Goal: Information Seeking & Learning: Learn about a topic

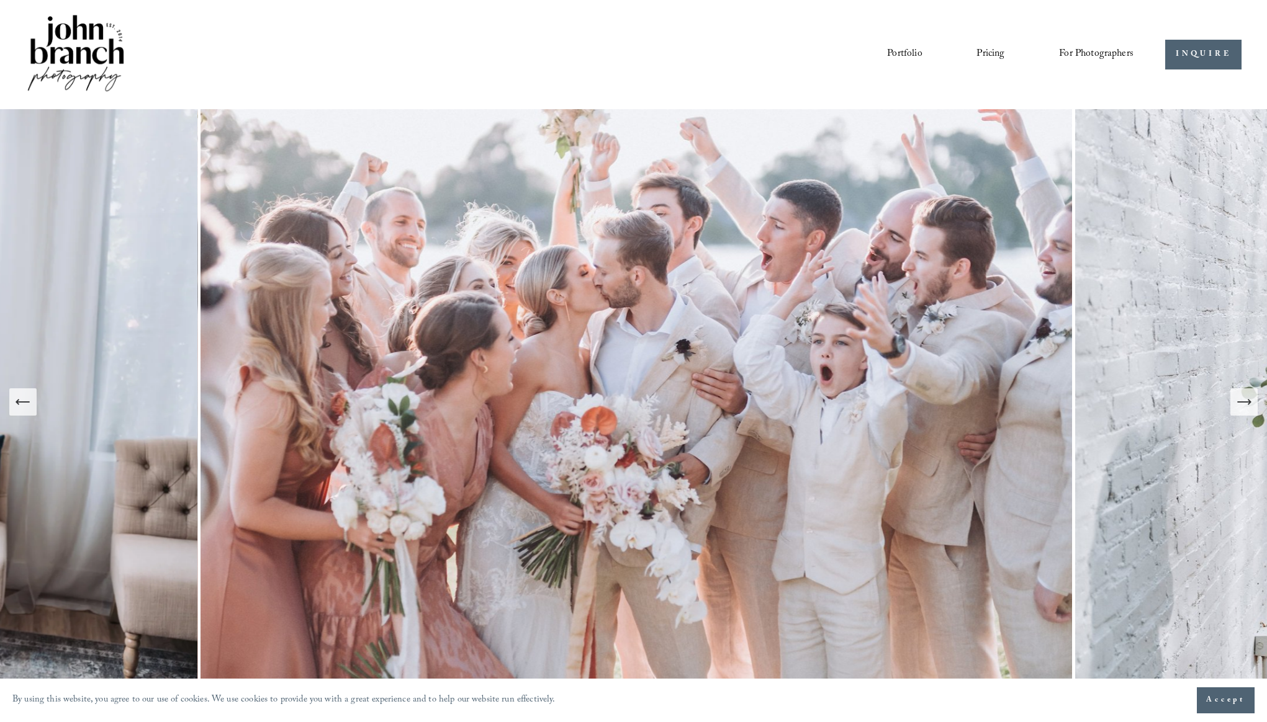
click at [1243, 406] on icon "Next Slide" at bounding box center [1243, 402] width 17 height 17
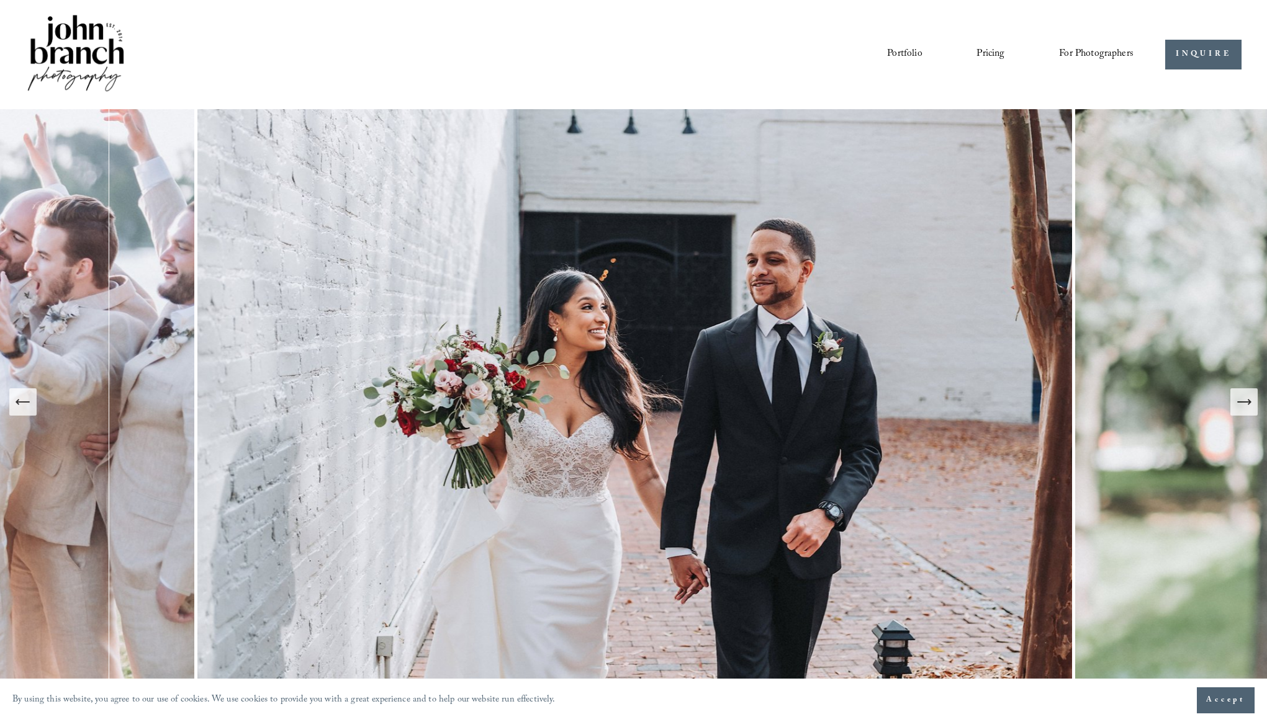
click at [1243, 406] on icon "Next Slide" at bounding box center [1243, 402] width 17 height 17
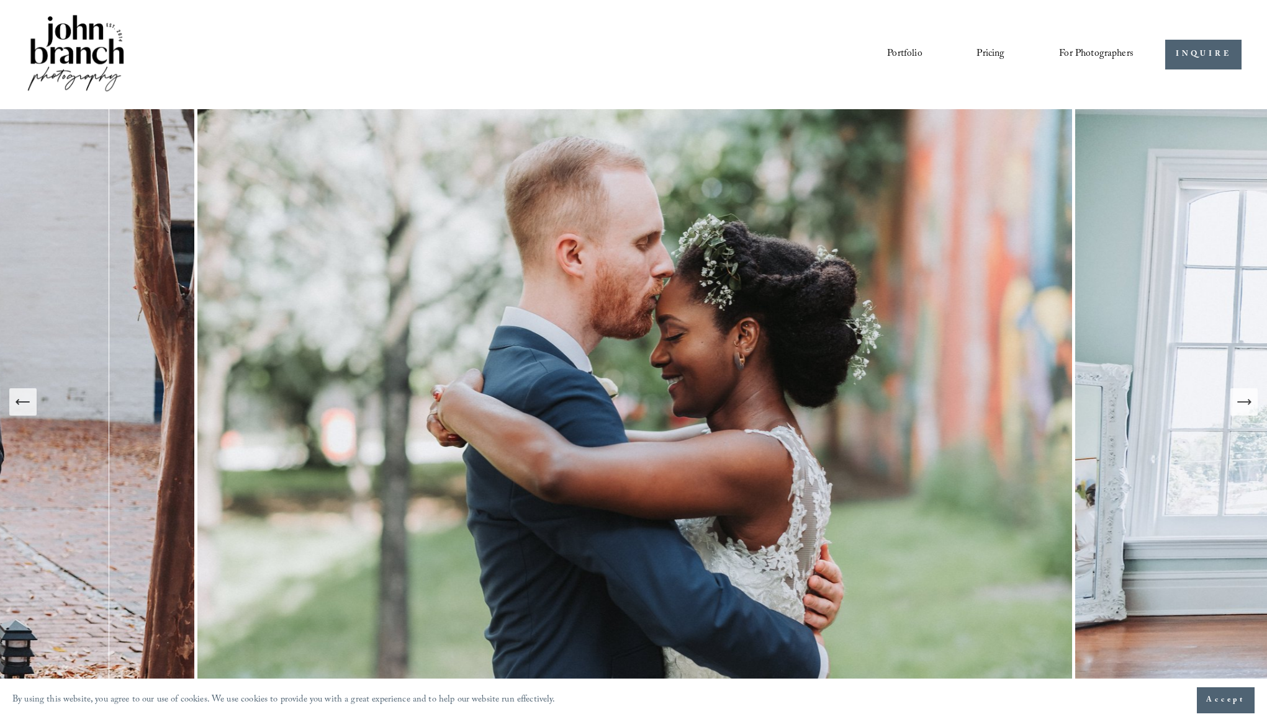
click at [1243, 406] on icon "Next Slide" at bounding box center [1243, 402] width 17 height 17
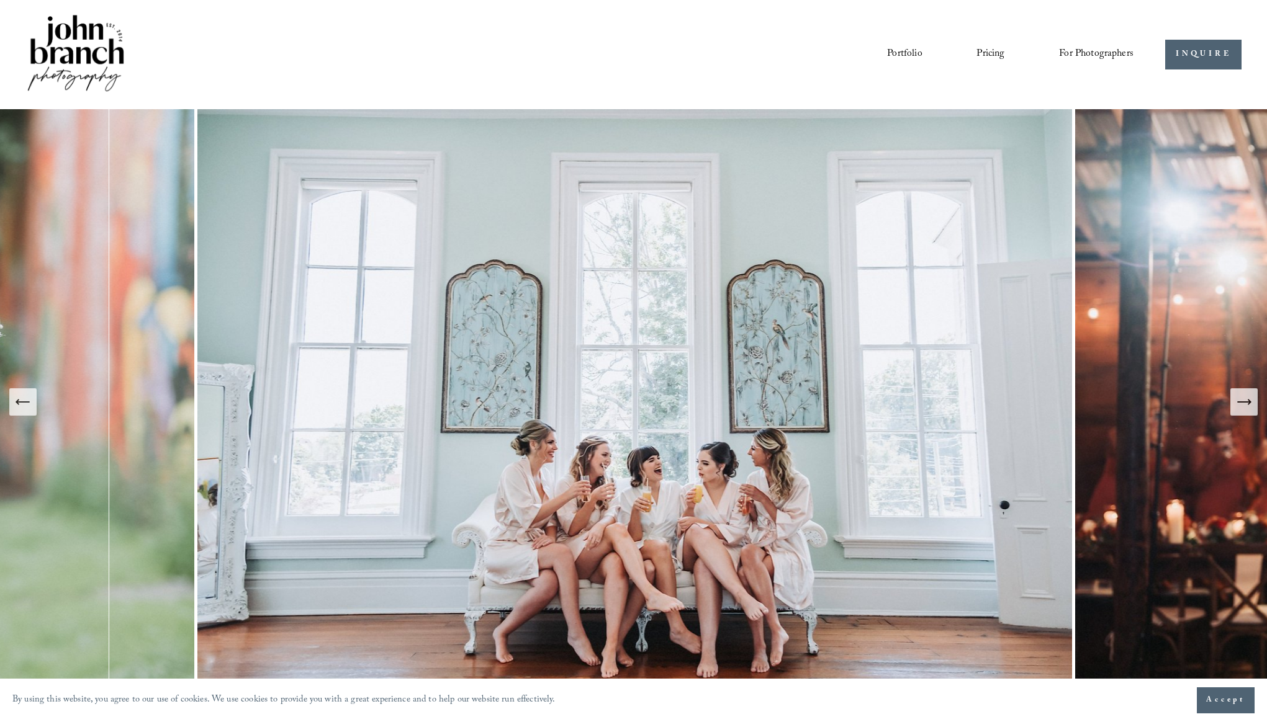
click at [1243, 406] on icon "Next Slide" at bounding box center [1243, 402] width 17 height 17
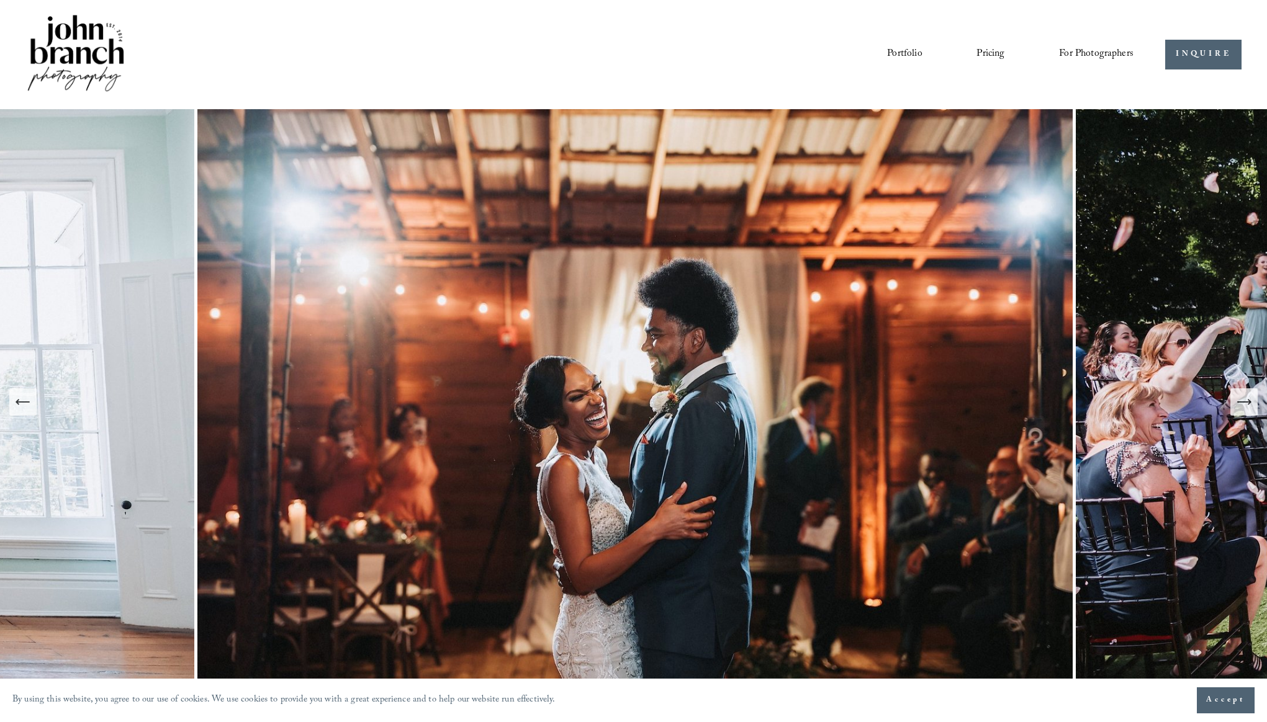
click at [982, 48] on link "Pricing" at bounding box center [990, 54] width 28 height 21
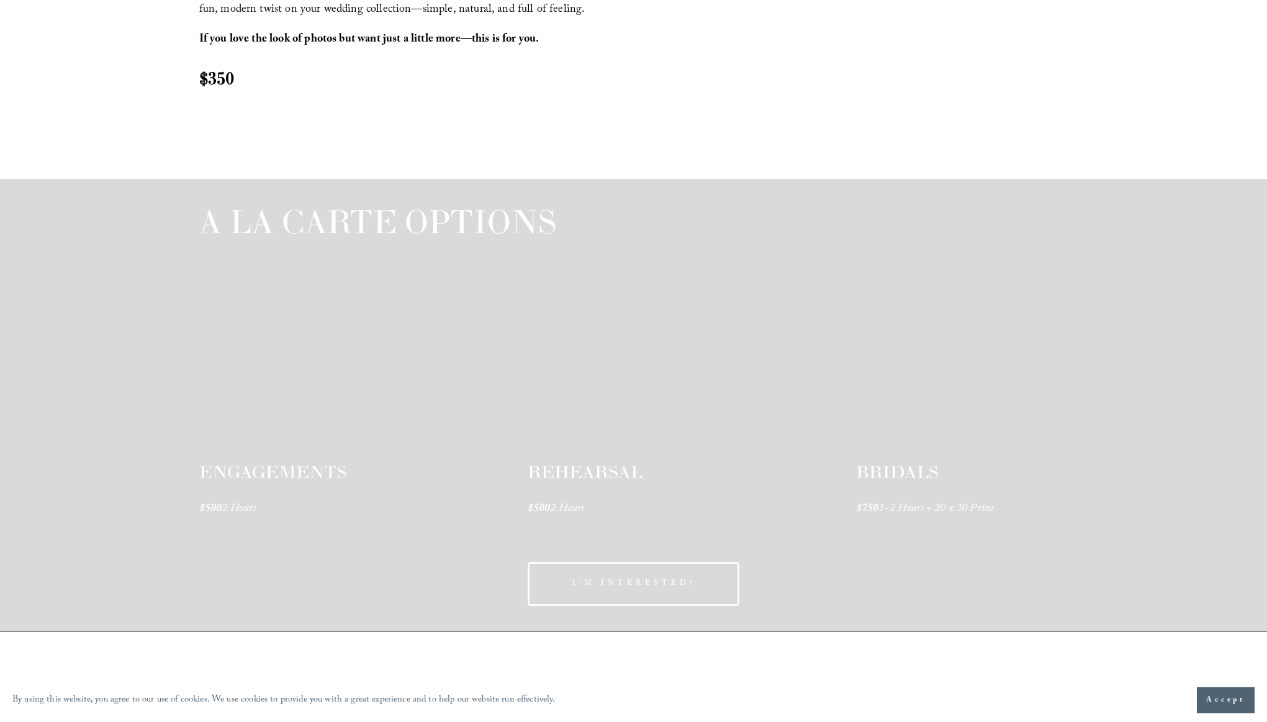
scroll to position [1758, 0]
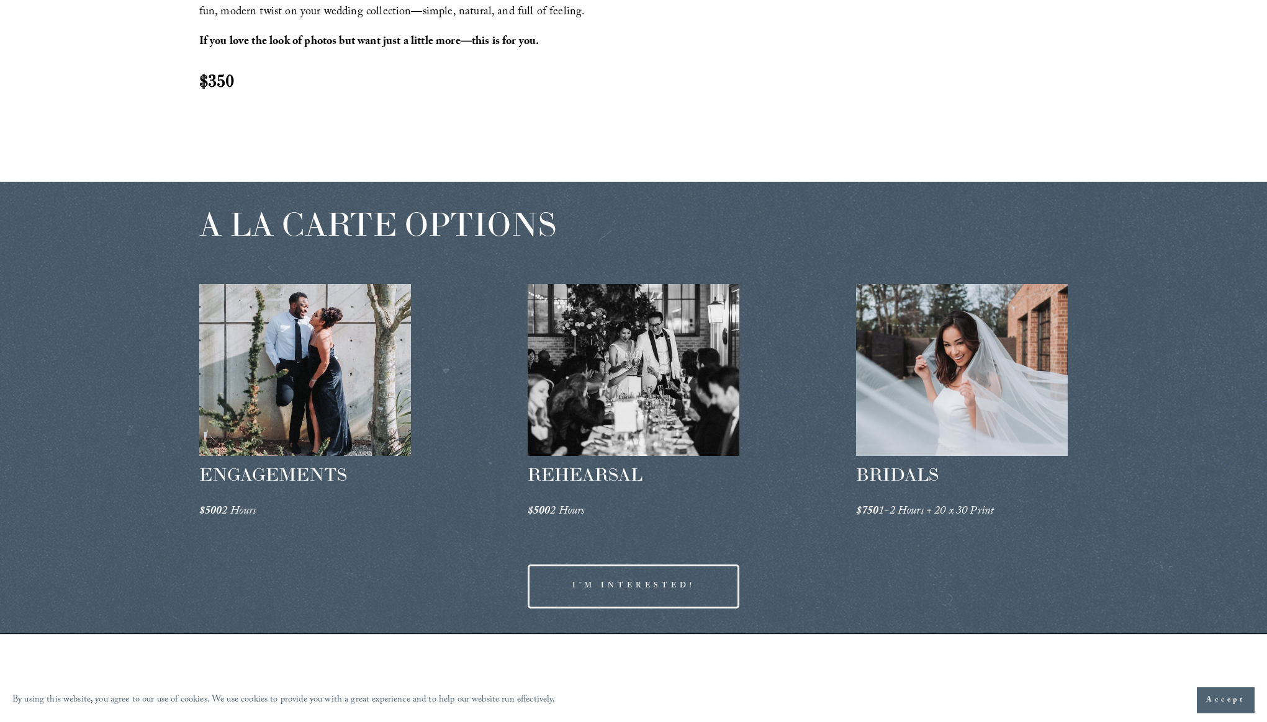
click at [758, 531] on div "A LA CARTE OPTIONS ENGAGEMENTS $500 2 Hours REHEARSAL $500 2 Hours" at bounding box center [633, 408] width 1267 height 452
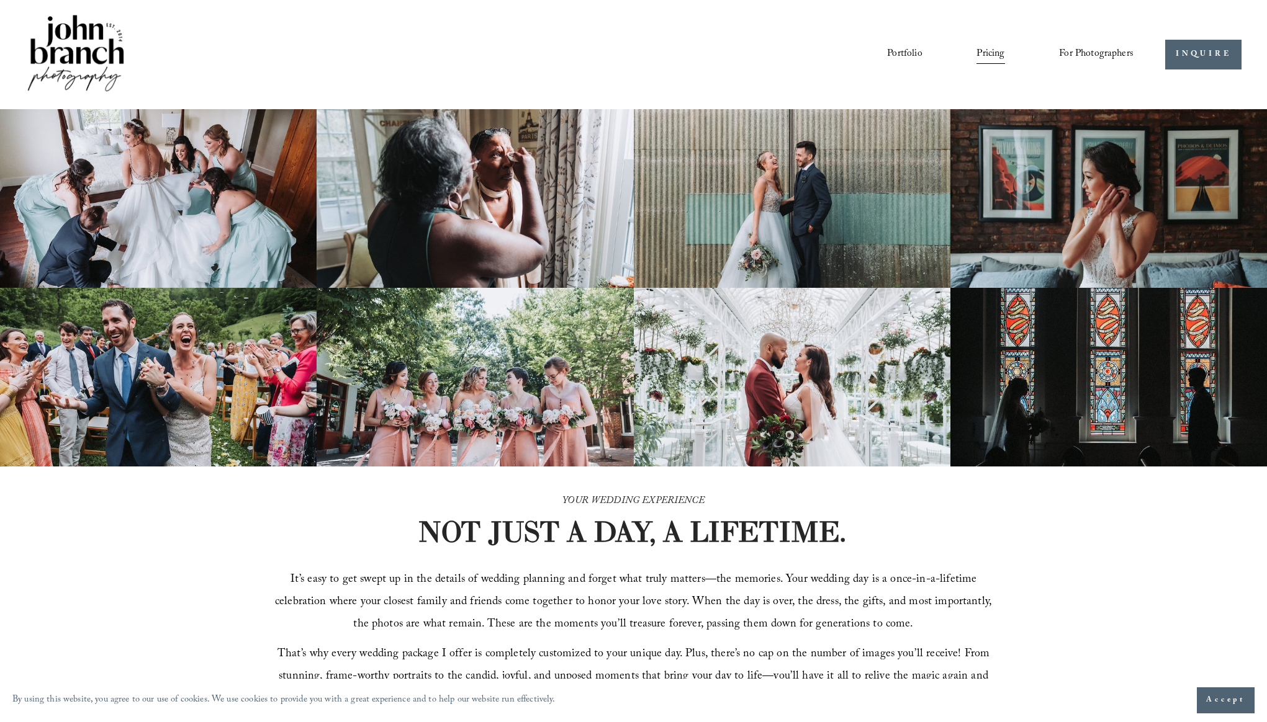
scroll to position [1, 0]
click at [898, 48] on link "Portfolio" at bounding box center [904, 53] width 35 height 21
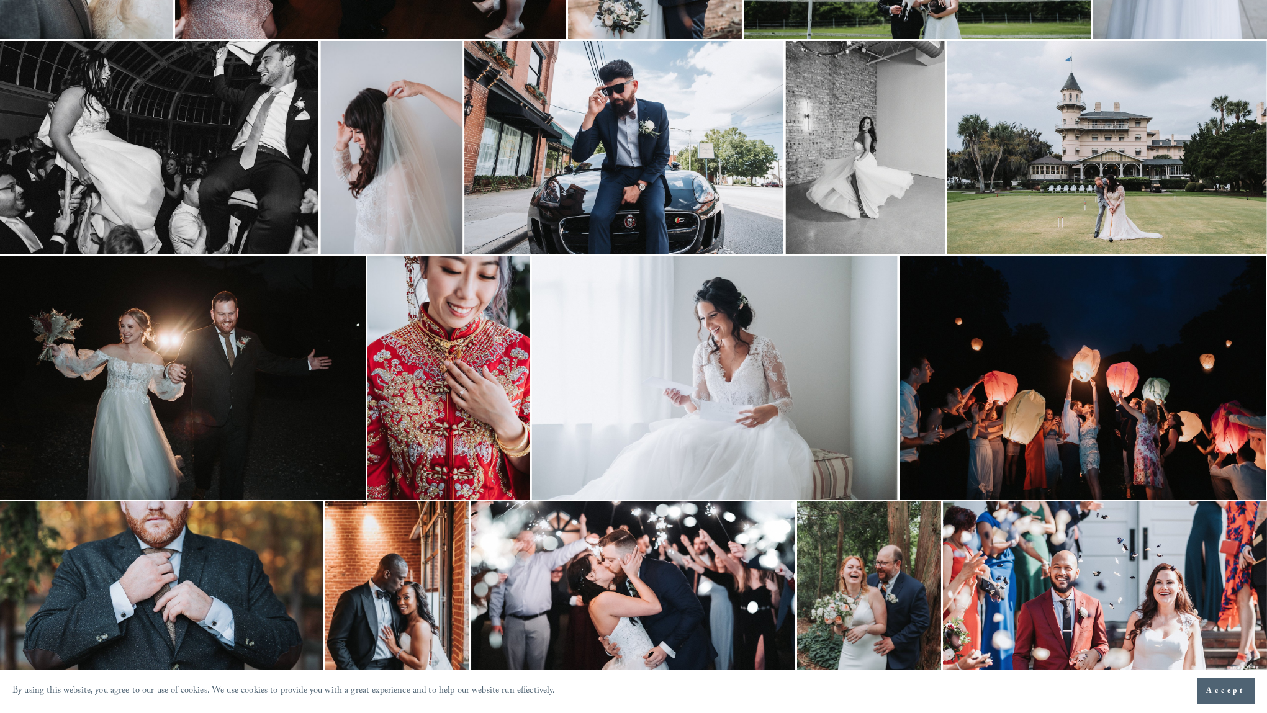
scroll to position [1012, 1]
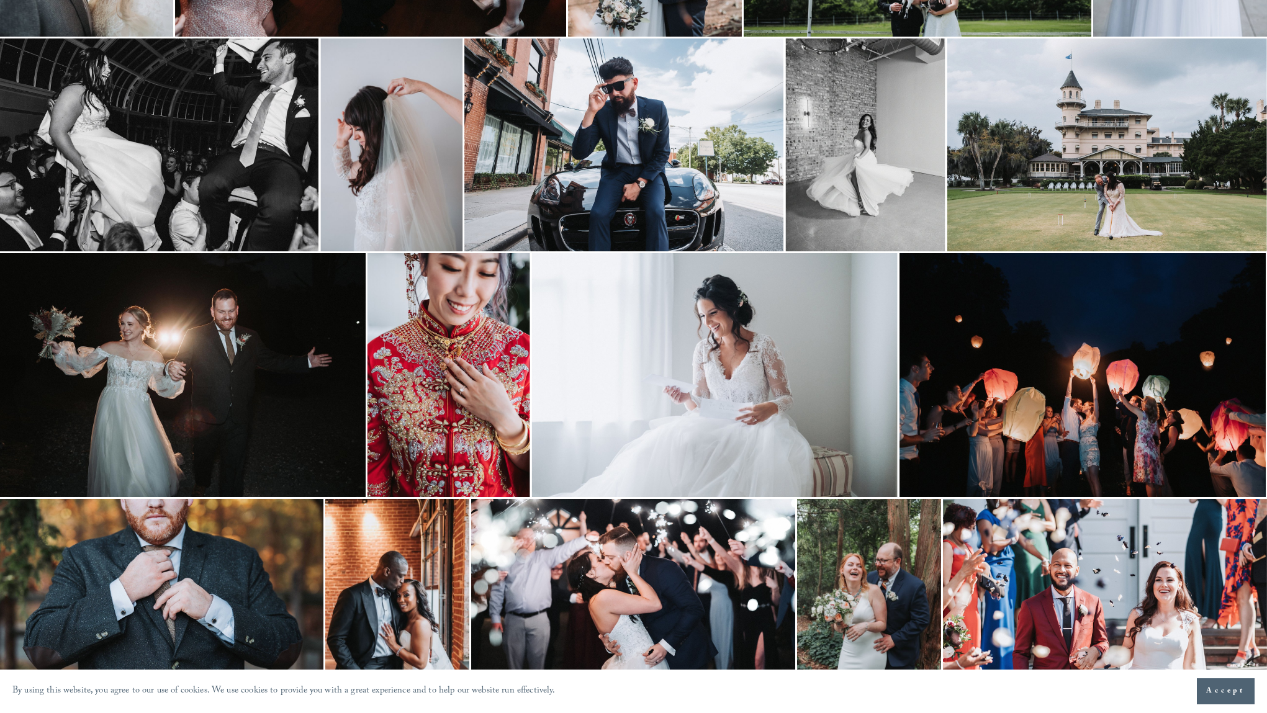
click at [659, 132] on div at bounding box center [633, 356] width 1267 height 713
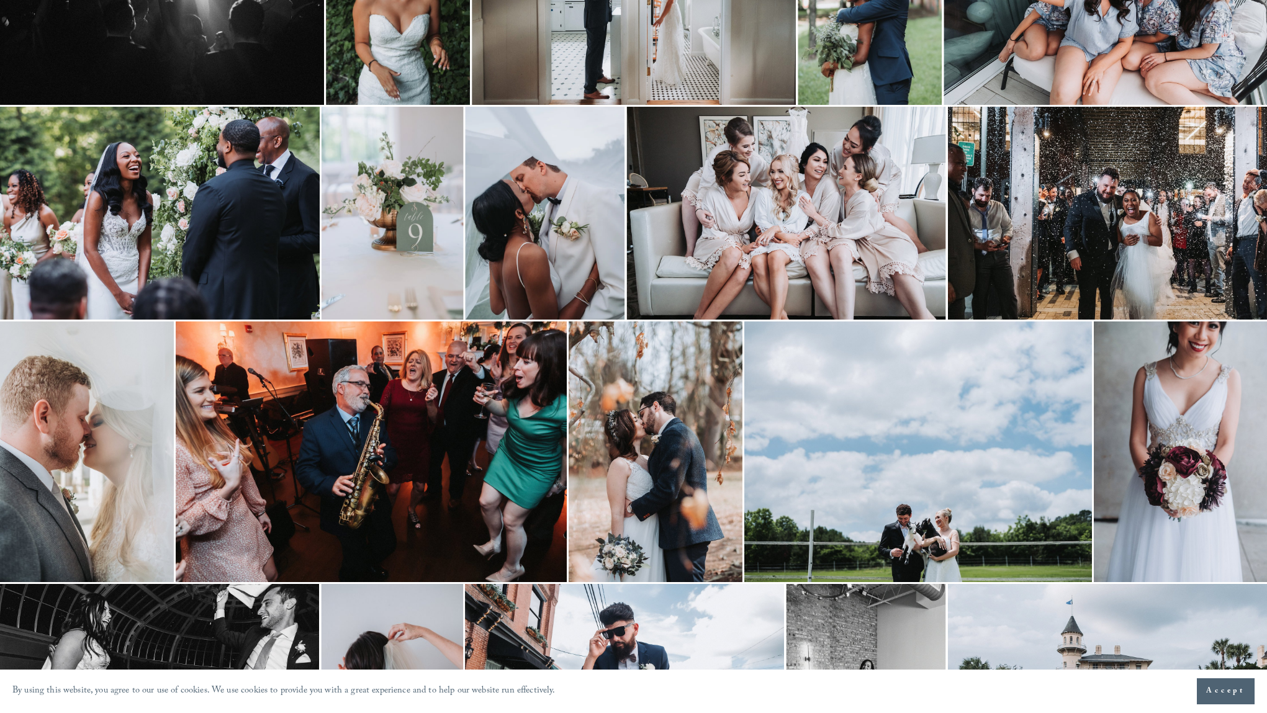
scroll to position [448, 0]
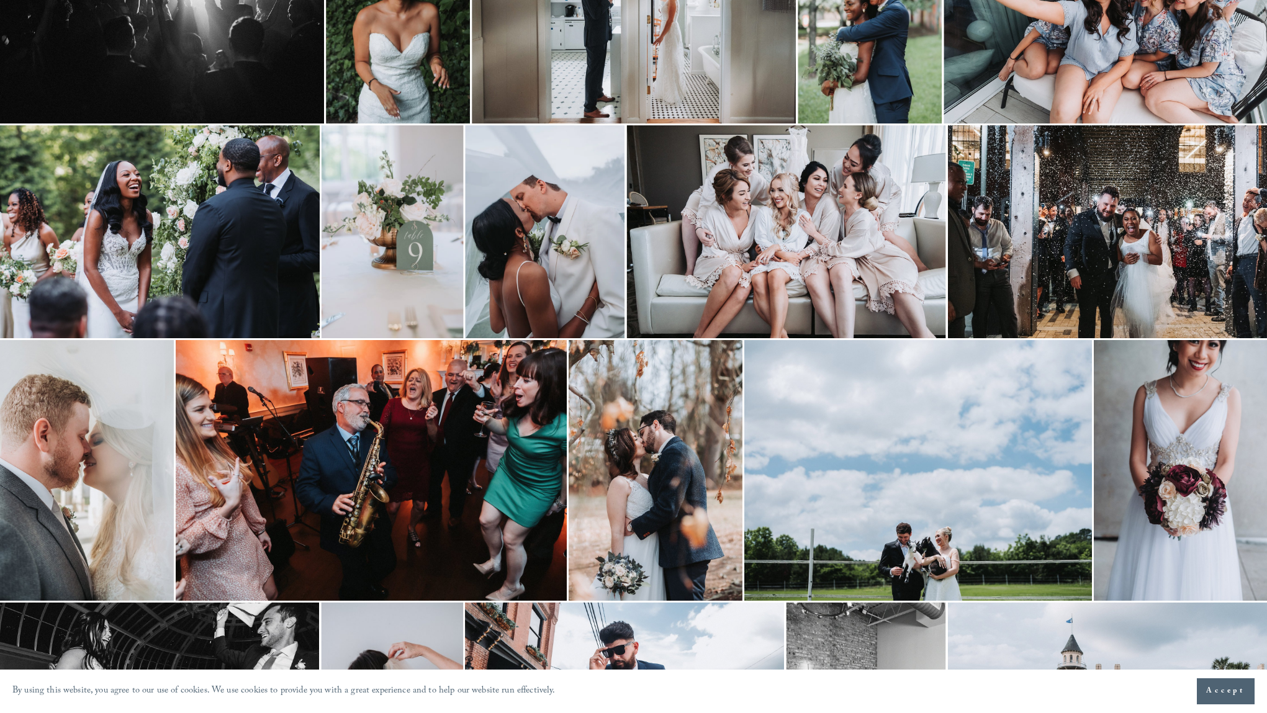
click at [567, 227] on img at bounding box center [545, 231] width 160 height 213
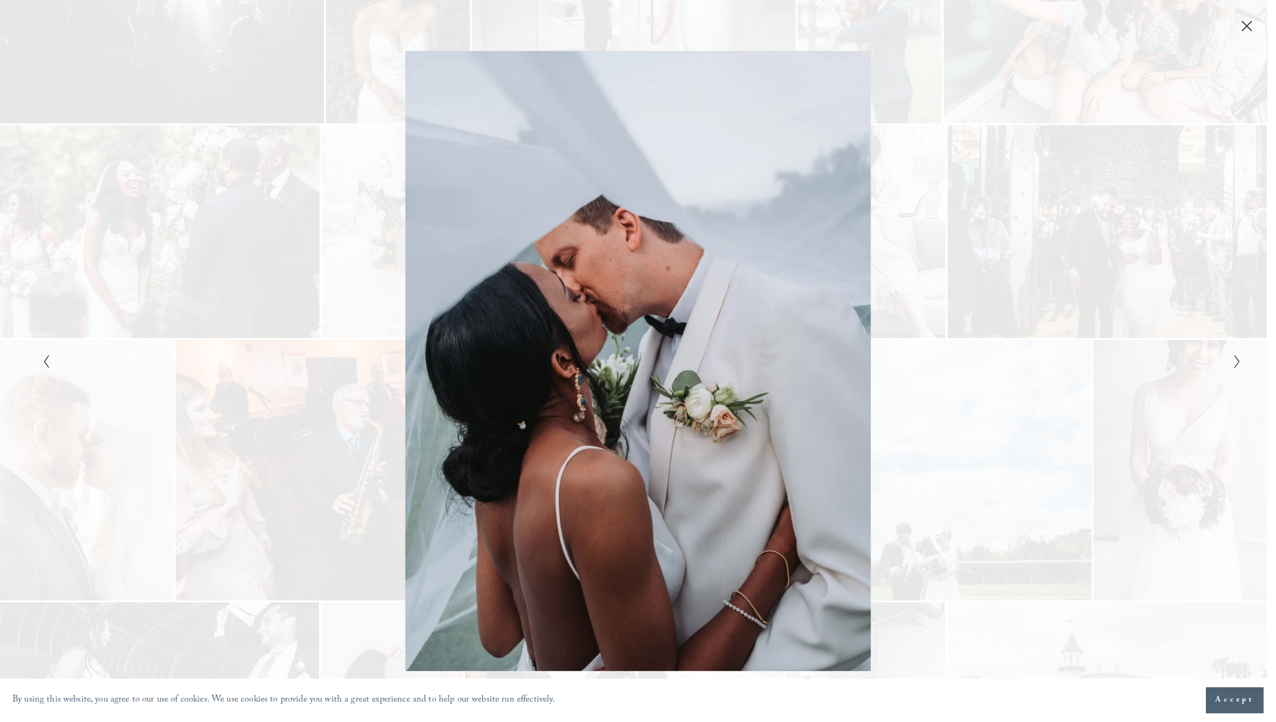
click at [998, 250] on div "Gallery" at bounding box center [938, 361] width 600 height 621
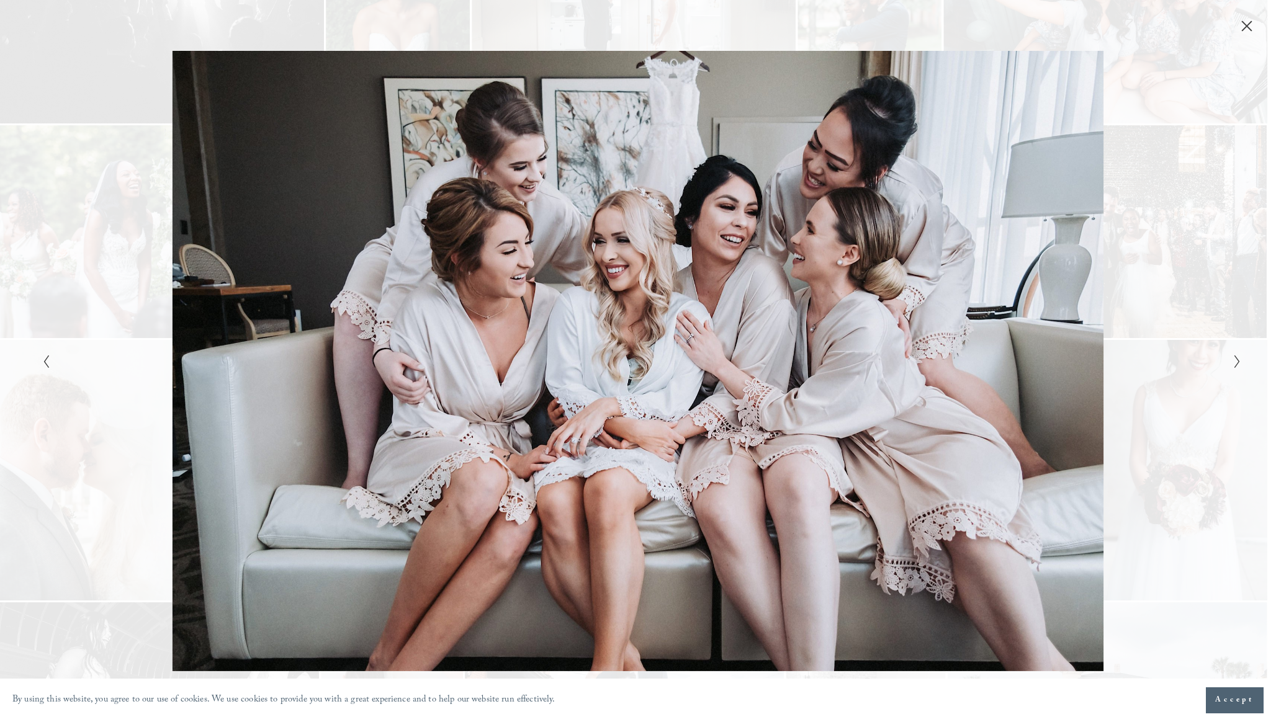
click at [1057, 233] on div "Gallery" at bounding box center [938, 361] width 600 height 621
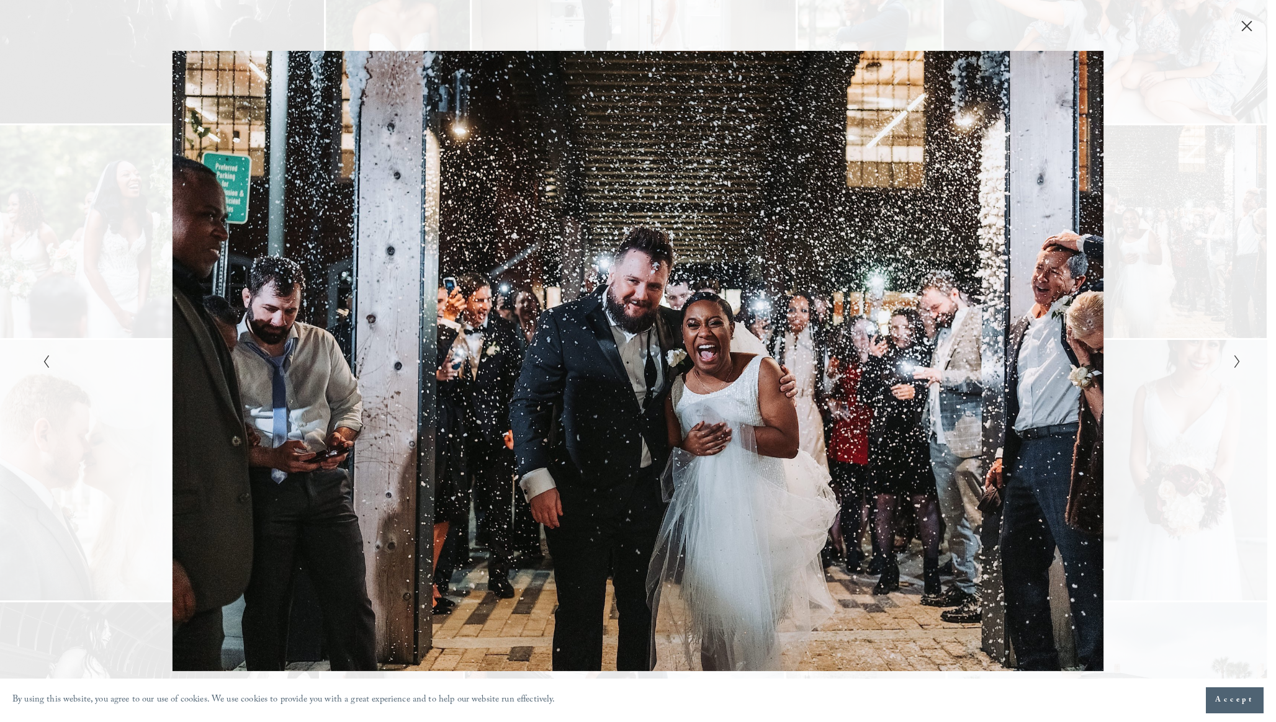
click at [1057, 233] on div "Gallery" at bounding box center [938, 361] width 600 height 621
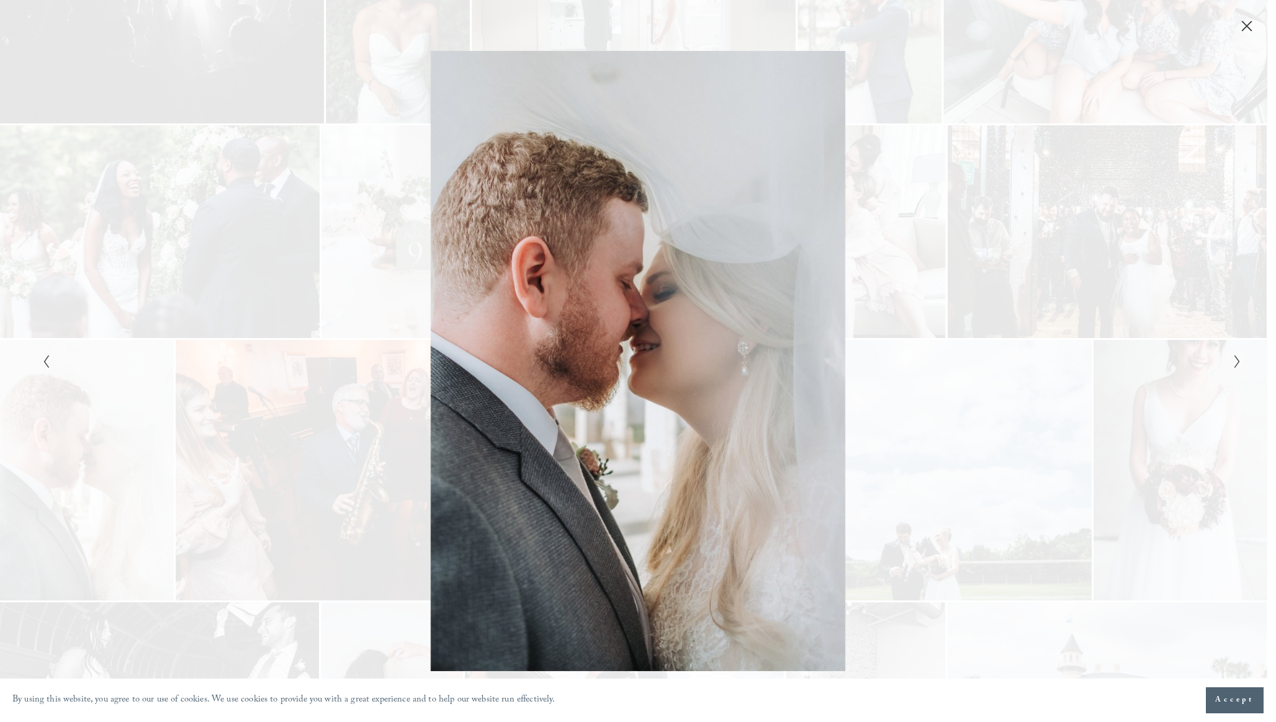
click at [1057, 233] on div "Gallery" at bounding box center [938, 361] width 600 height 621
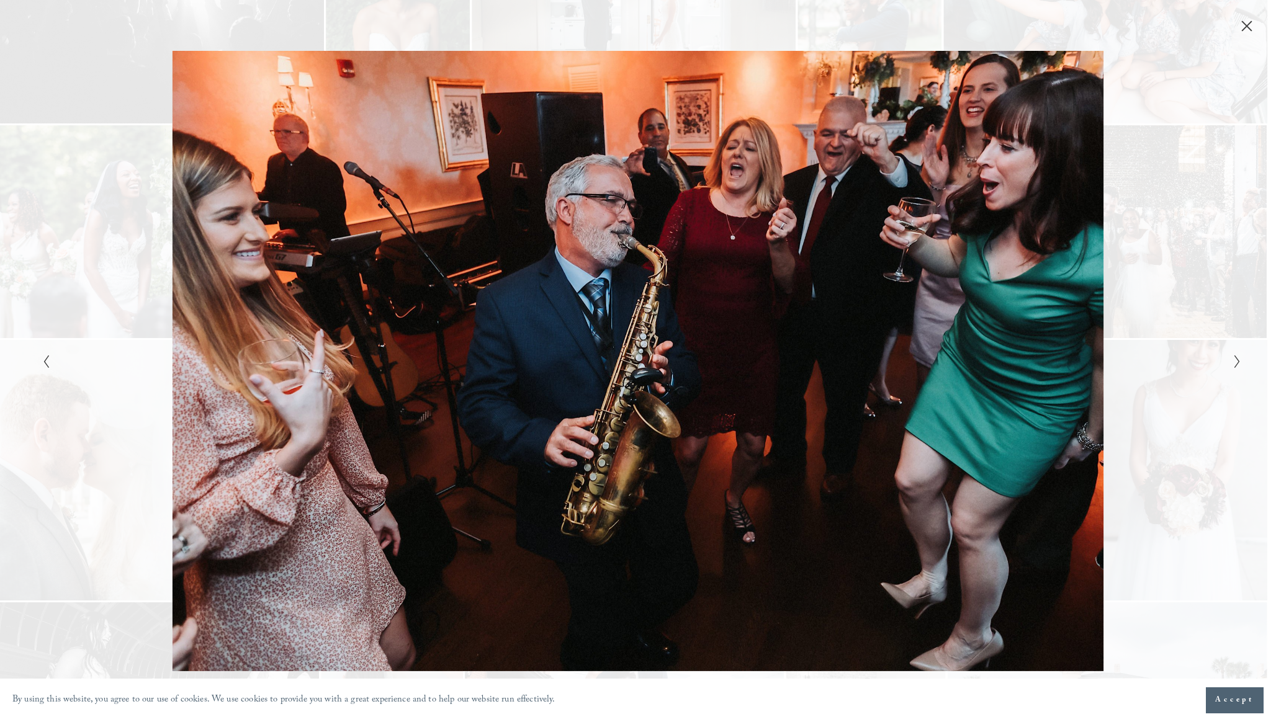
click at [1057, 233] on div "Gallery" at bounding box center [938, 361] width 600 height 621
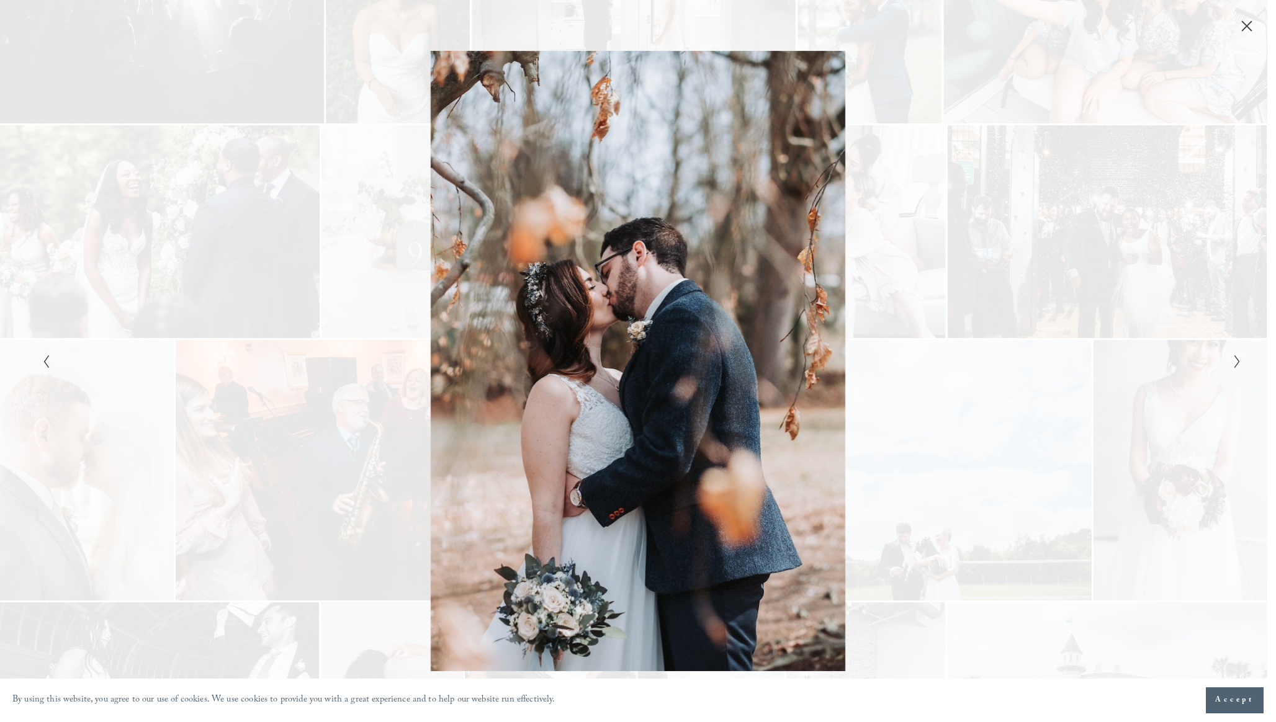
click at [1057, 233] on div "Gallery" at bounding box center [938, 361] width 600 height 621
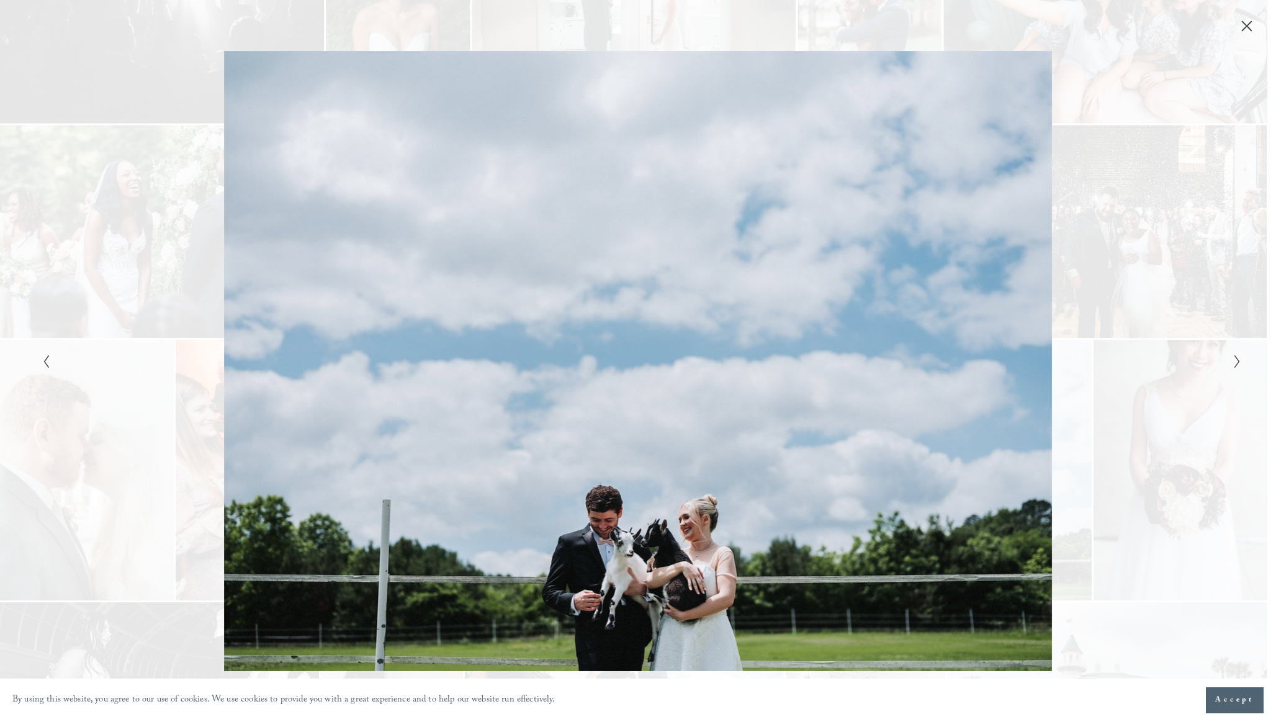
click at [1057, 233] on div "Gallery" at bounding box center [938, 361] width 600 height 621
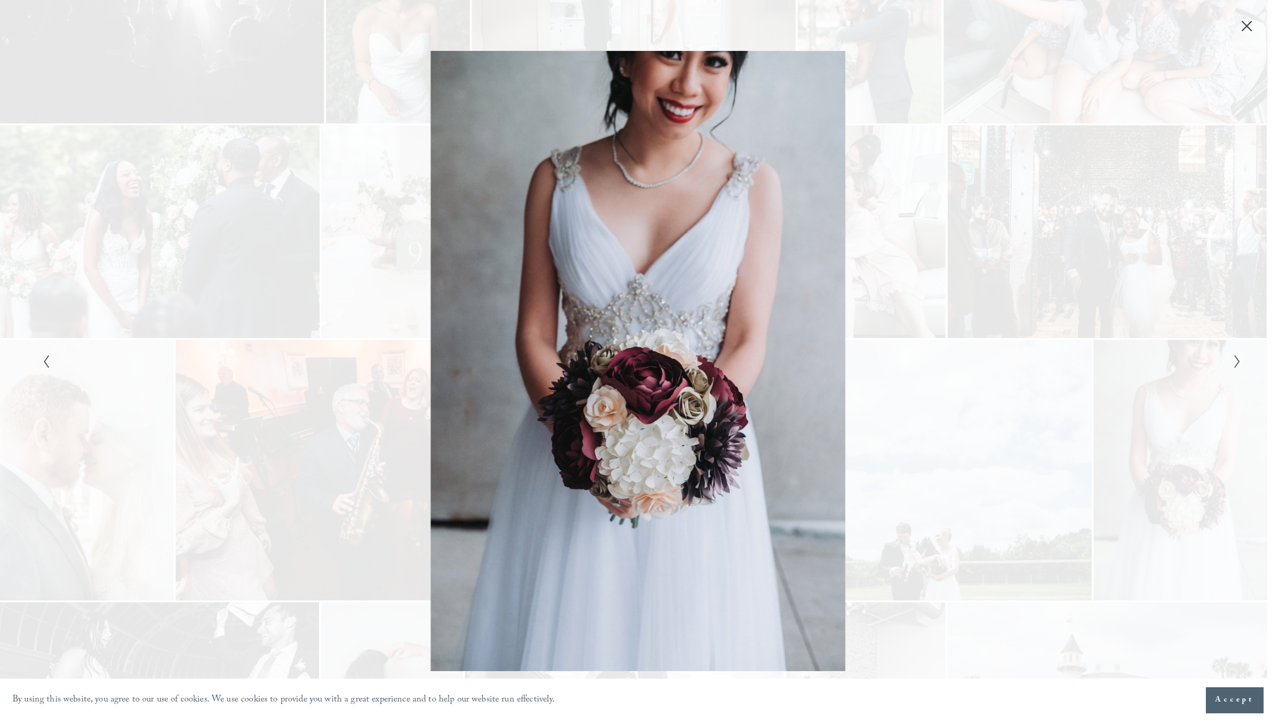
click at [1057, 233] on div "Gallery" at bounding box center [938, 361] width 600 height 621
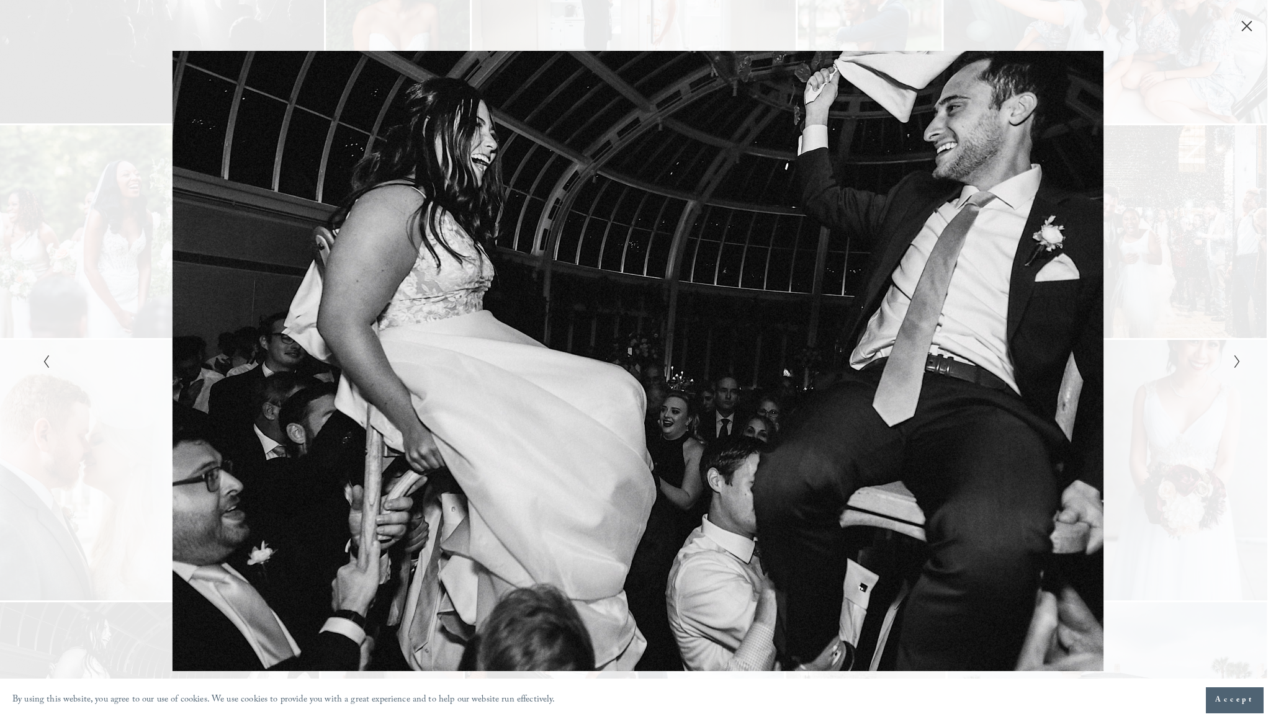
click at [1057, 233] on div "Gallery" at bounding box center [938, 361] width 600 height 621
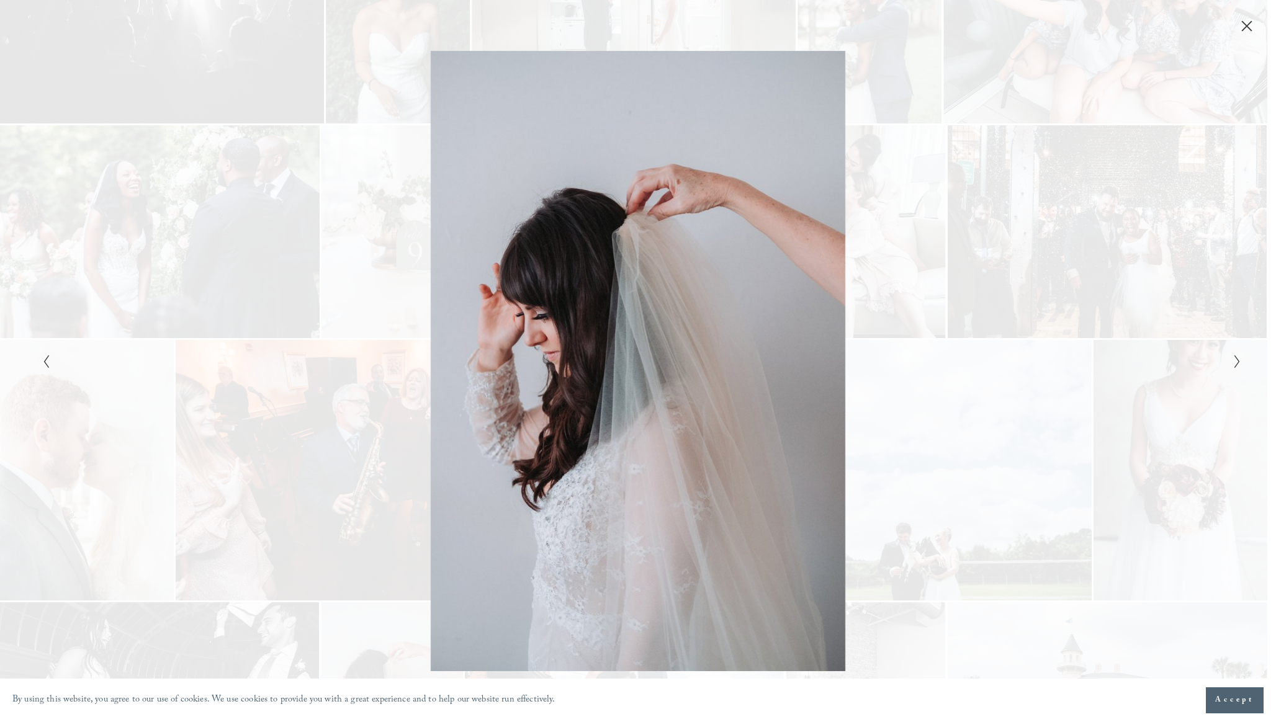
drag, startPoint x: 1244, startPoint y: 25, endPoint x: 1215, endPoint y: 27, distance: 29.2
click at [1243, 25] on icon "Close" at bounding box center [1247, 26] width 12 height 12
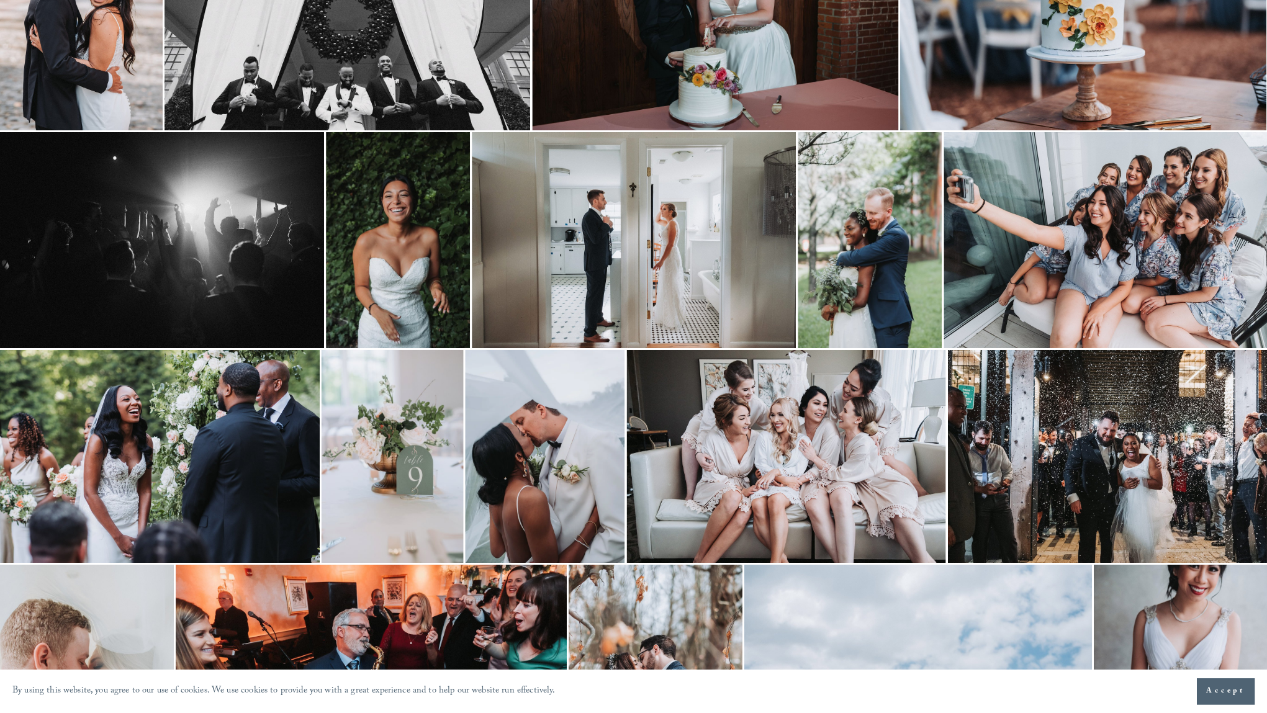
scroll to position [295, 0]
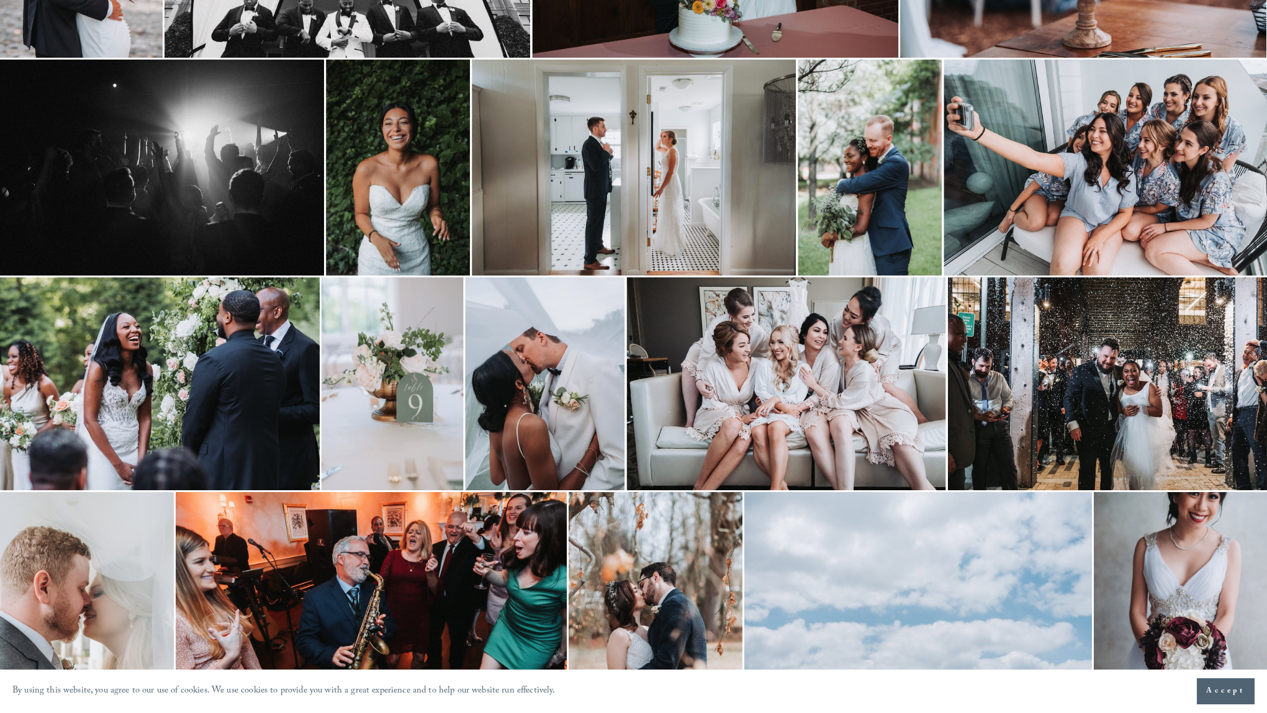
click at [221, 176] on img at bounding box center [162, 168] width 324 height 216
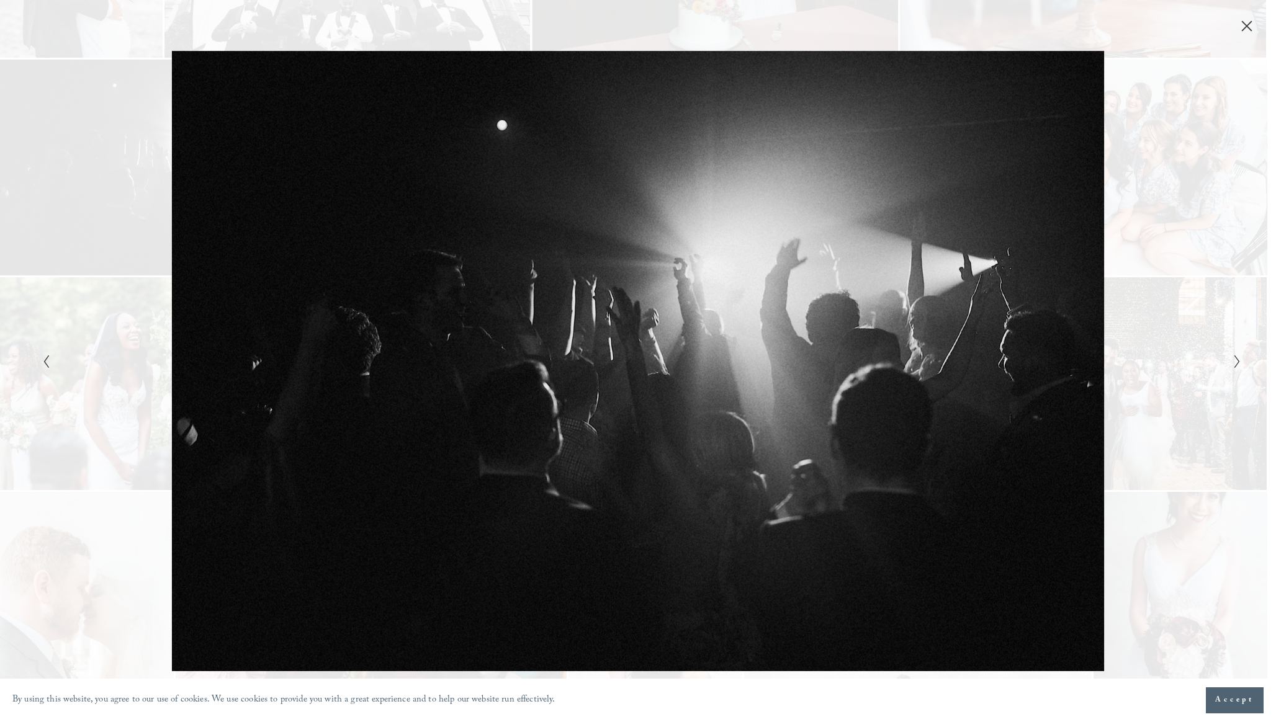
click at [1046, 291] on div "Gallery" at bounding box center [938, 361] width 600 height 621
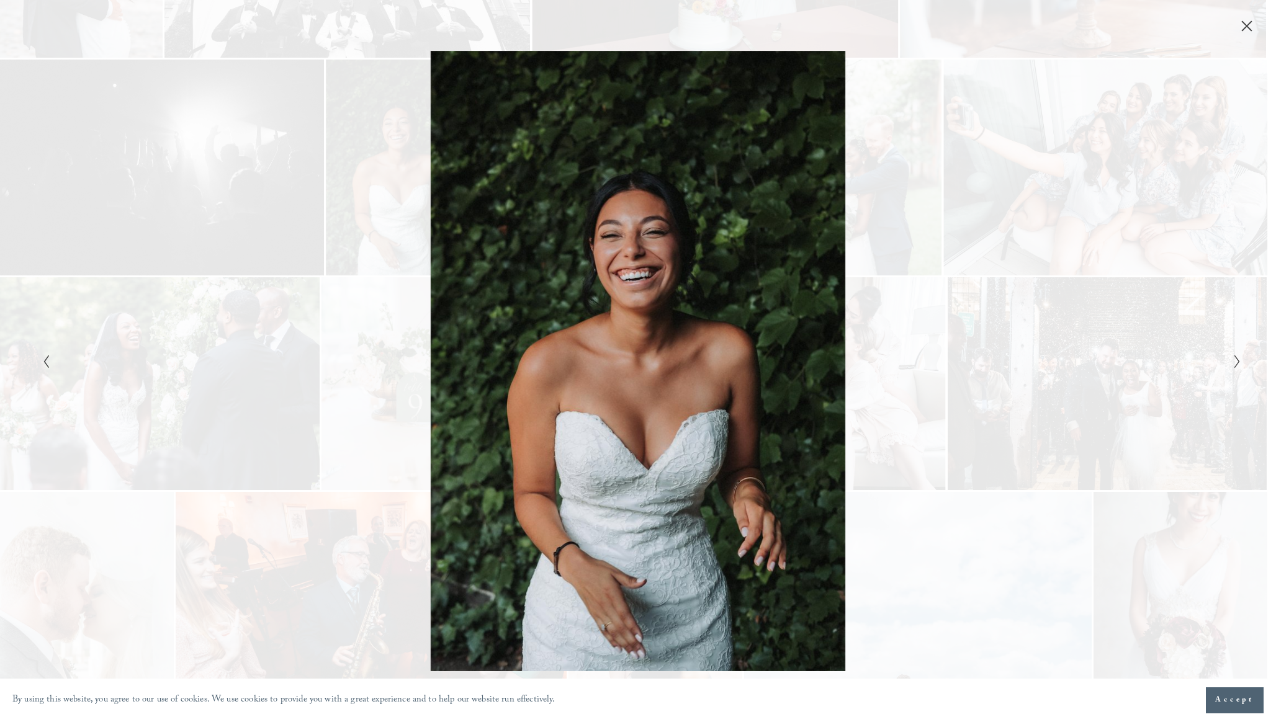
click at [1069, 290] on div "Gallery" at bounding box center [938, 361] width 600 height 621
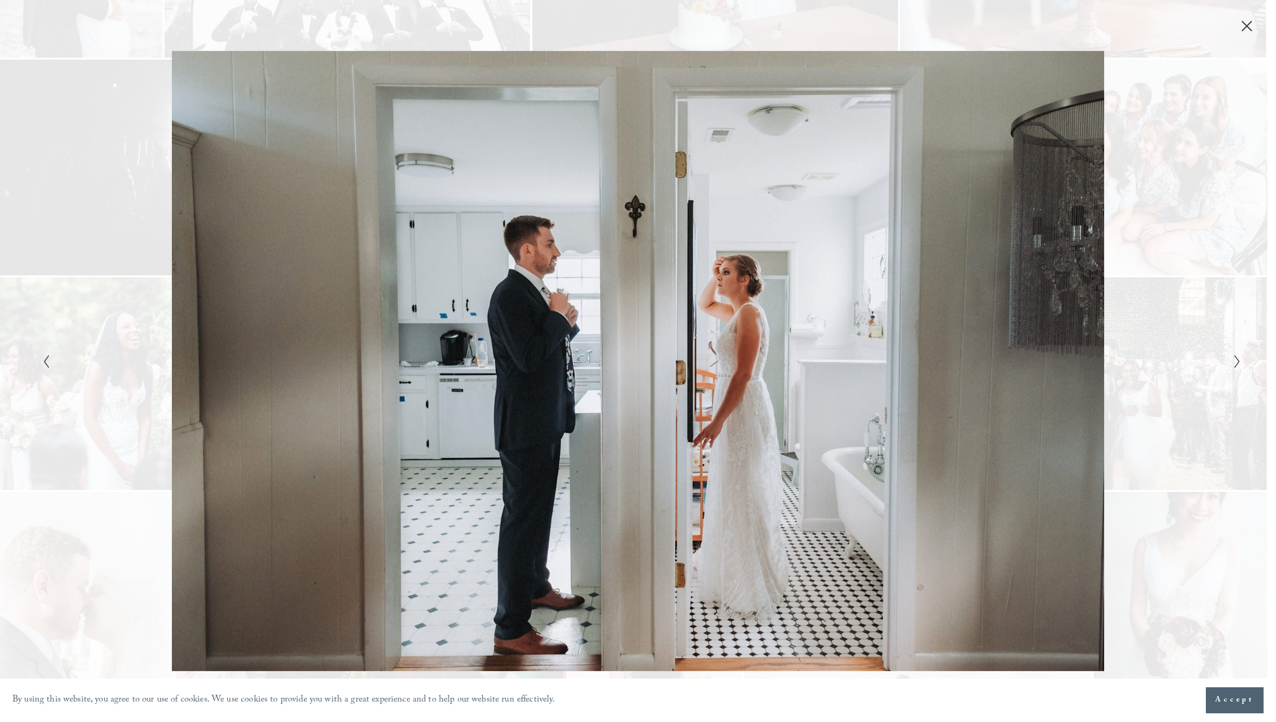
drag, startPoint x: 1247, startPoint y: 32, endPoint x: 1158, endPoint y: 64, distance: 94.4
click at [1247, 32] on icon "Close" at bounding box center [1247, 26] width 12 height 12
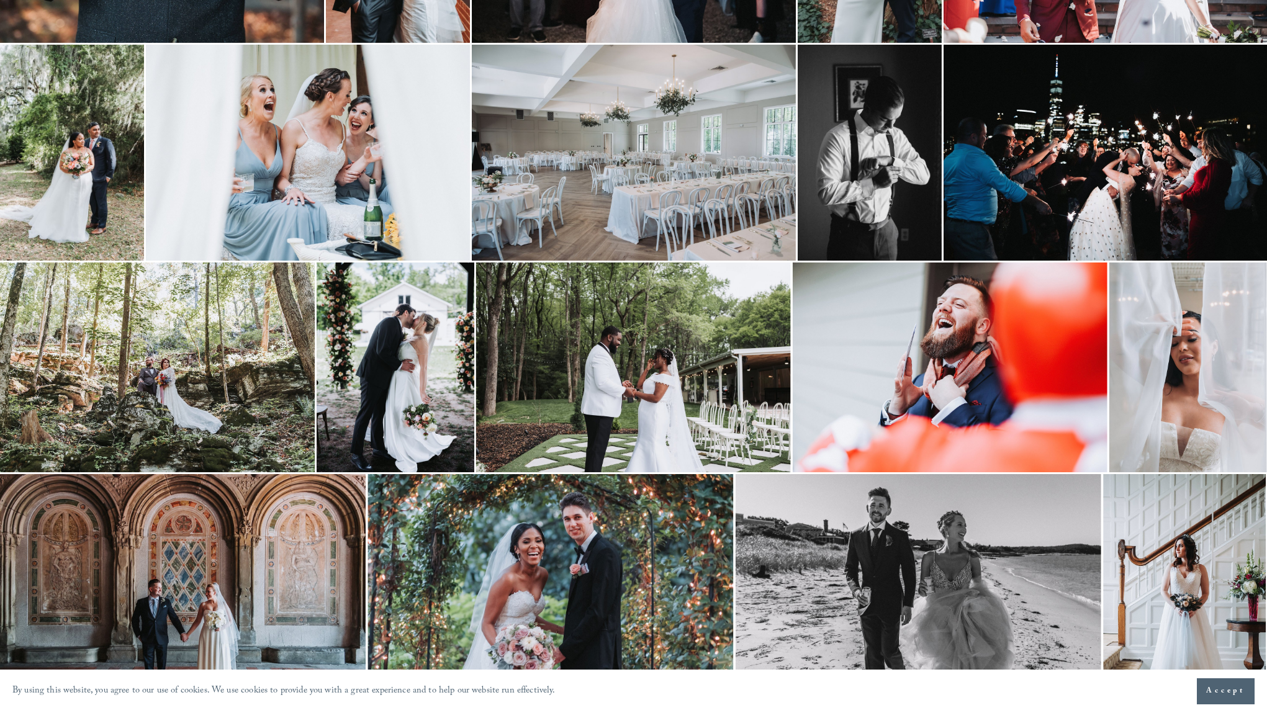
scroll to position [1685, 0]
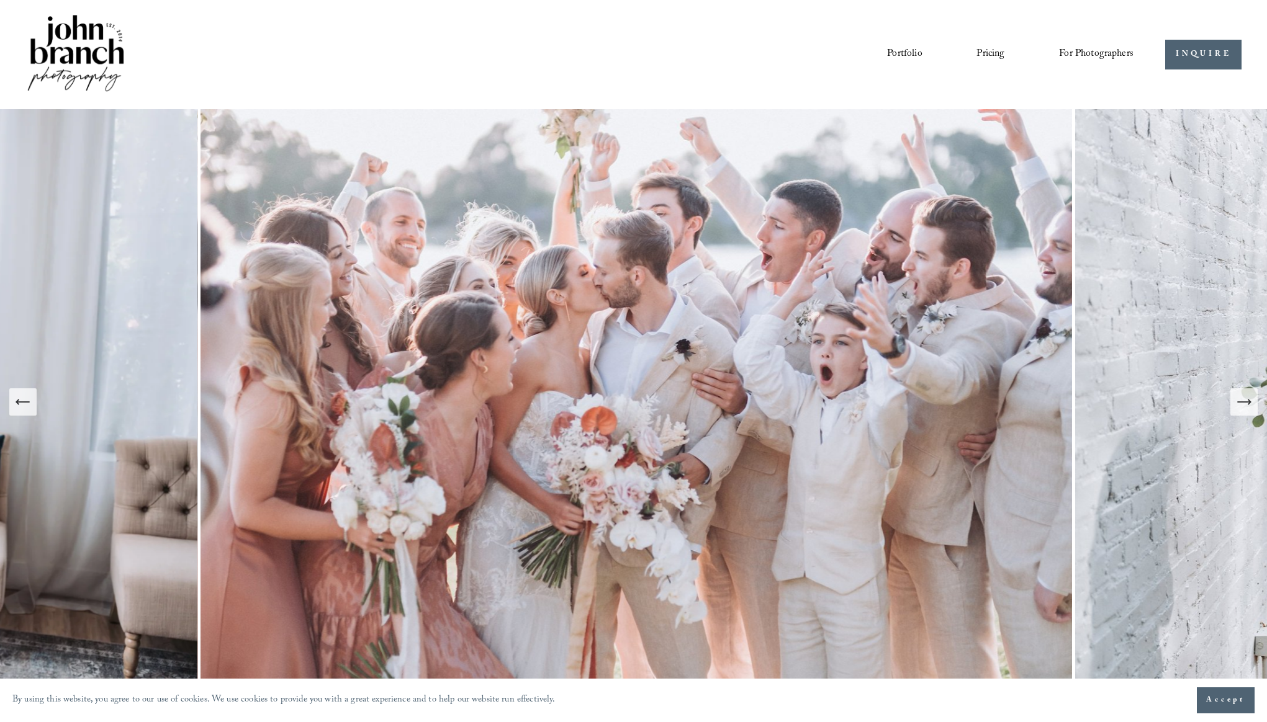
click at [1094, 52] on span "For Photographers" at bounding box center [1096, 54] width 74 height 19
click at [0, 0] on span "Presets" at bounding box center [0, 0] width 0 height 0
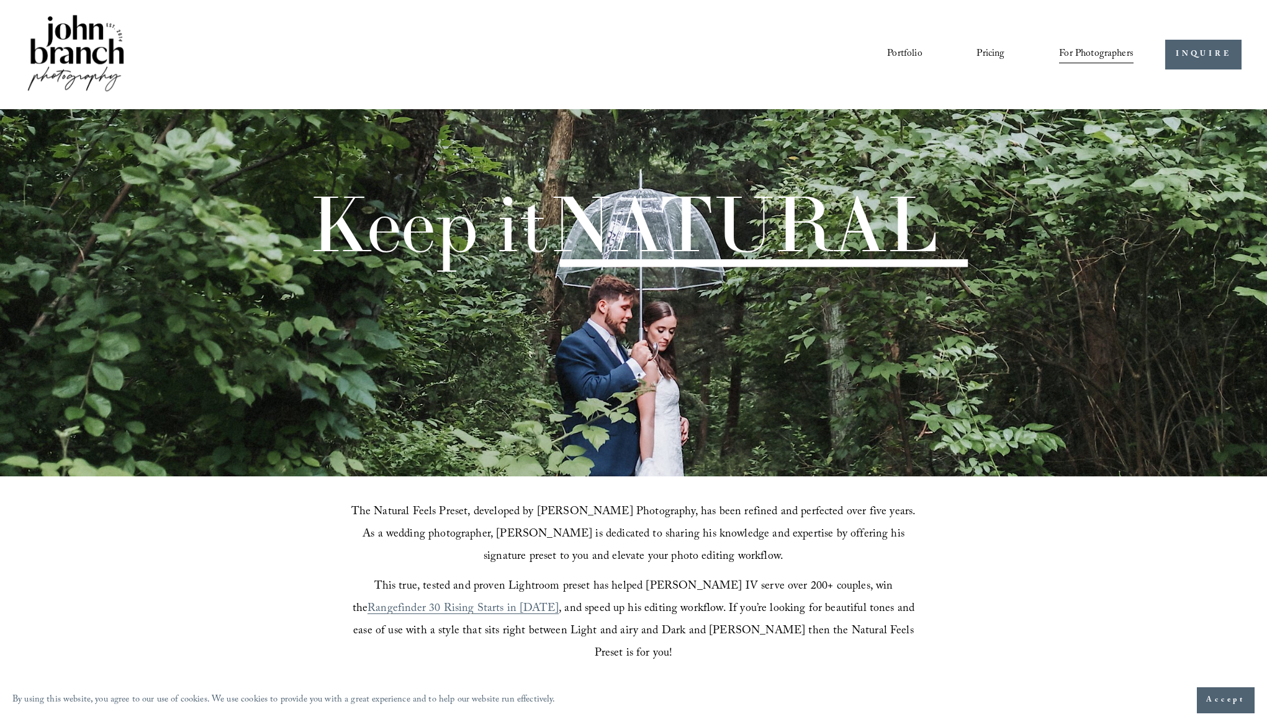
click at [0, 0] on span "Education" at bounding box center [0, 0] width 0 height 0
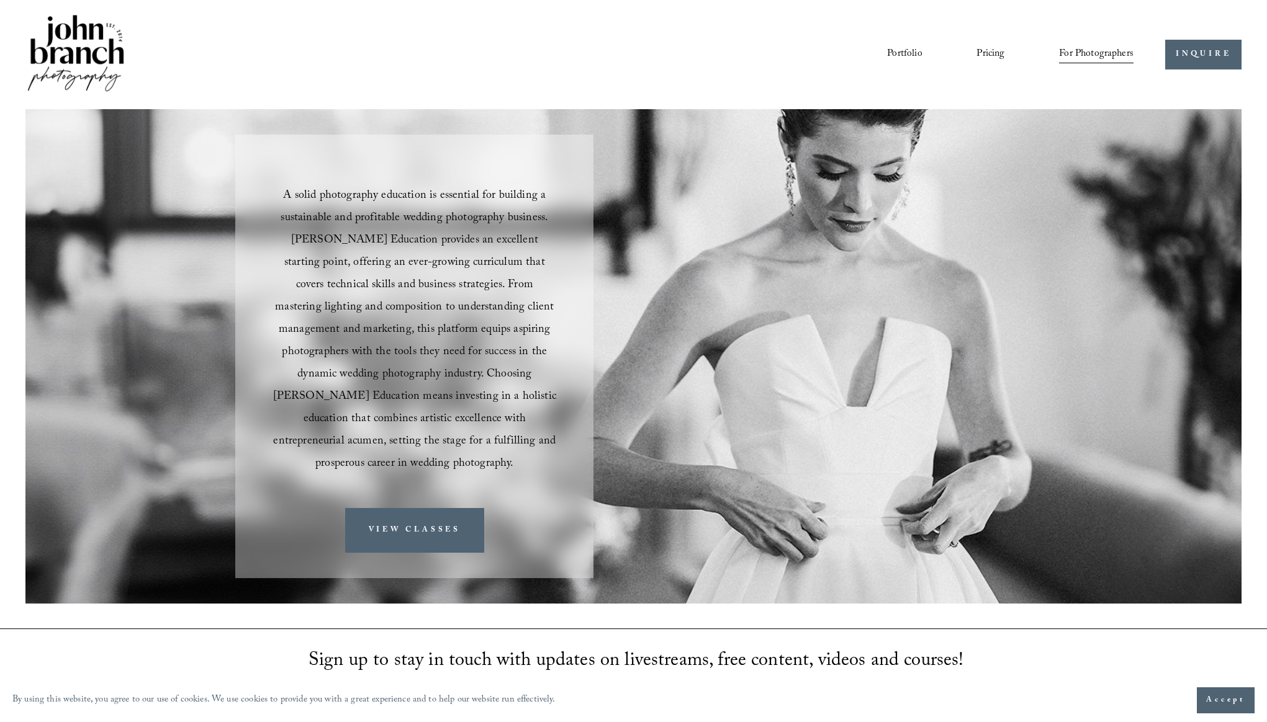
click at [0, 0] on link "Courses" at bounding box center [0, 0] width 0 height 0
click at [0, 0] on link "Blog" at bounding box center [0, 0] width 0 height 0
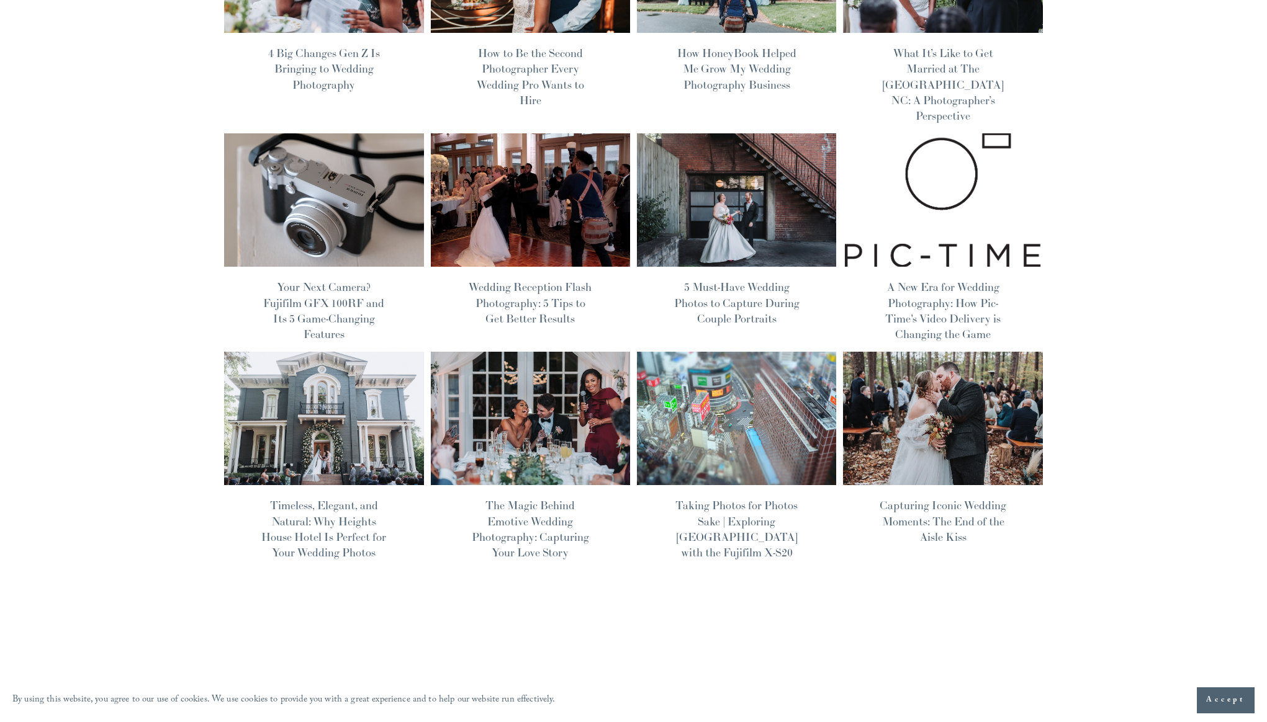
scroll to position [330, 0]
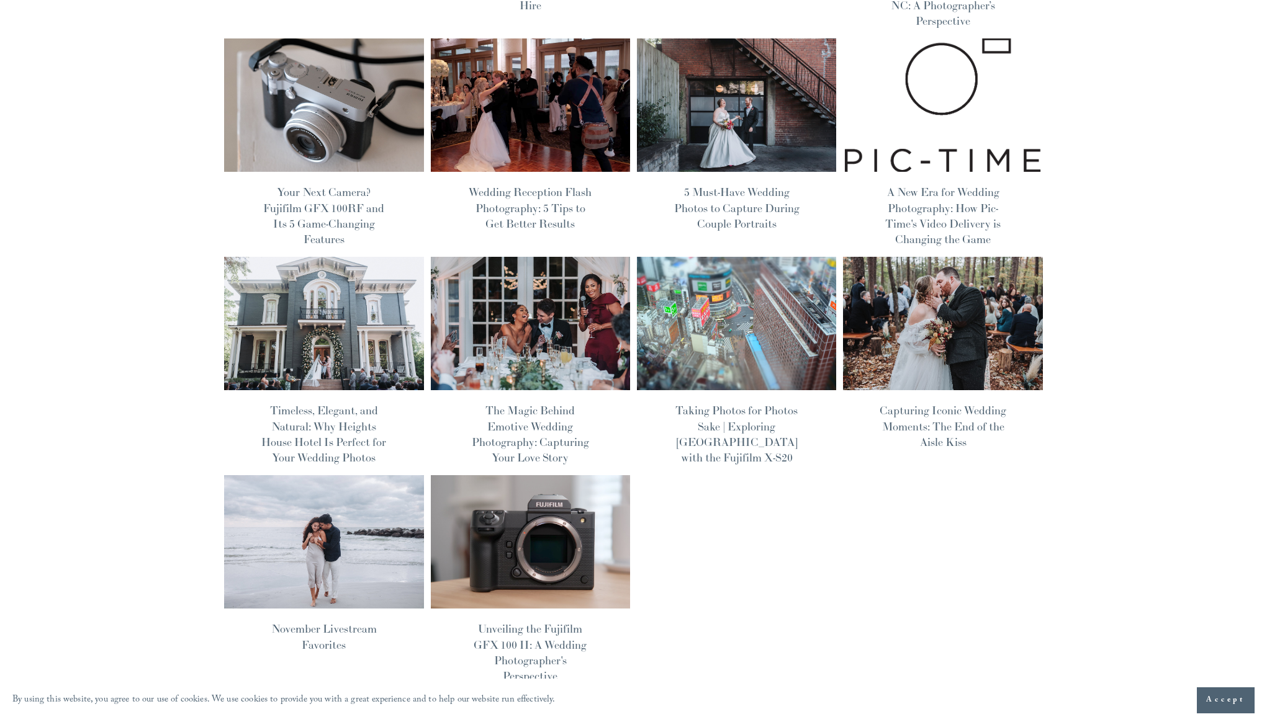
click at [331, 403] on link "Timeless, Elegant, and Natural: Why Heights House Hotel Is Perfect for Your Wed…" at bounding box center [323, 433] width 125 height 61
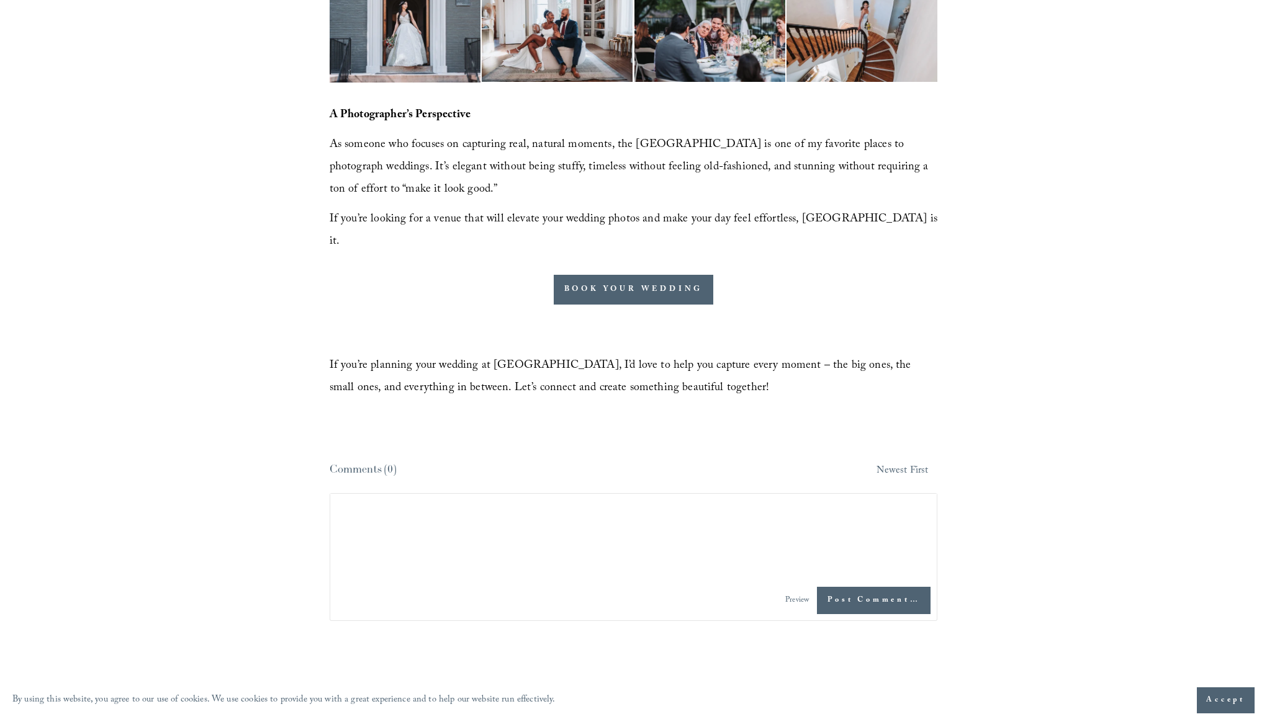
scroll to position [2485, 0]
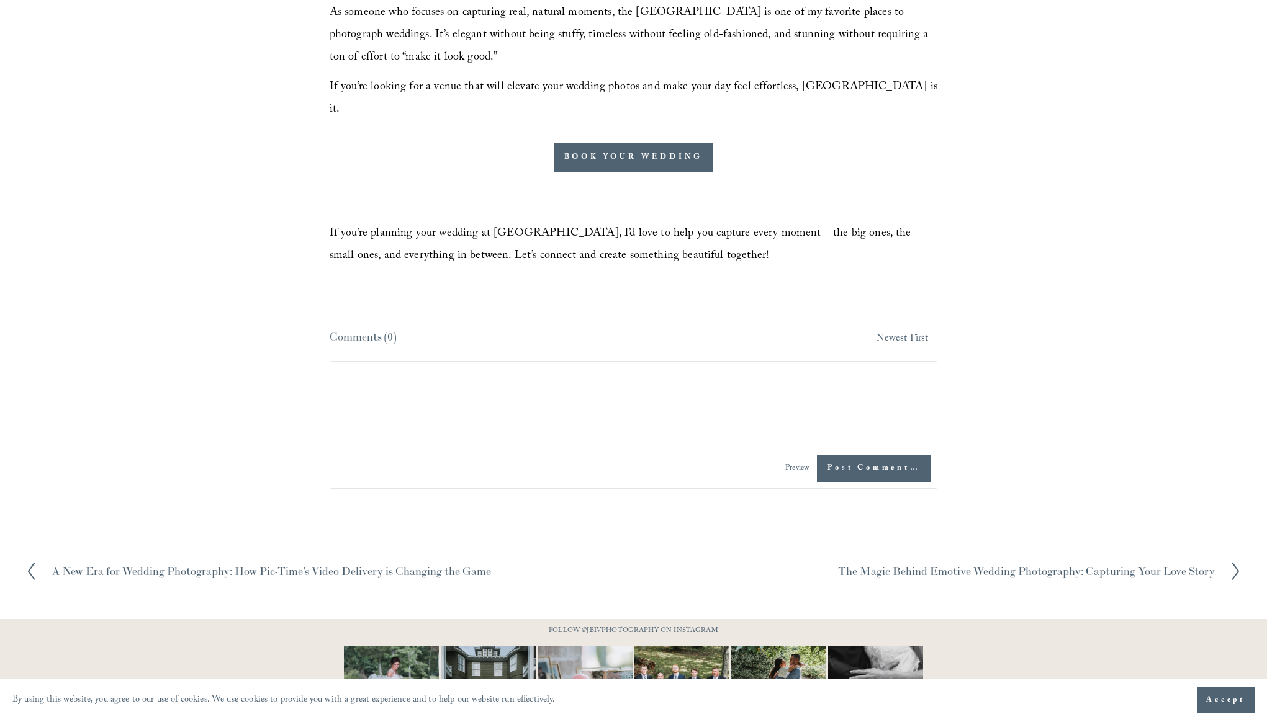
click at [1017, 619] on div at bounding box center [633, 703] width 1267 height 169
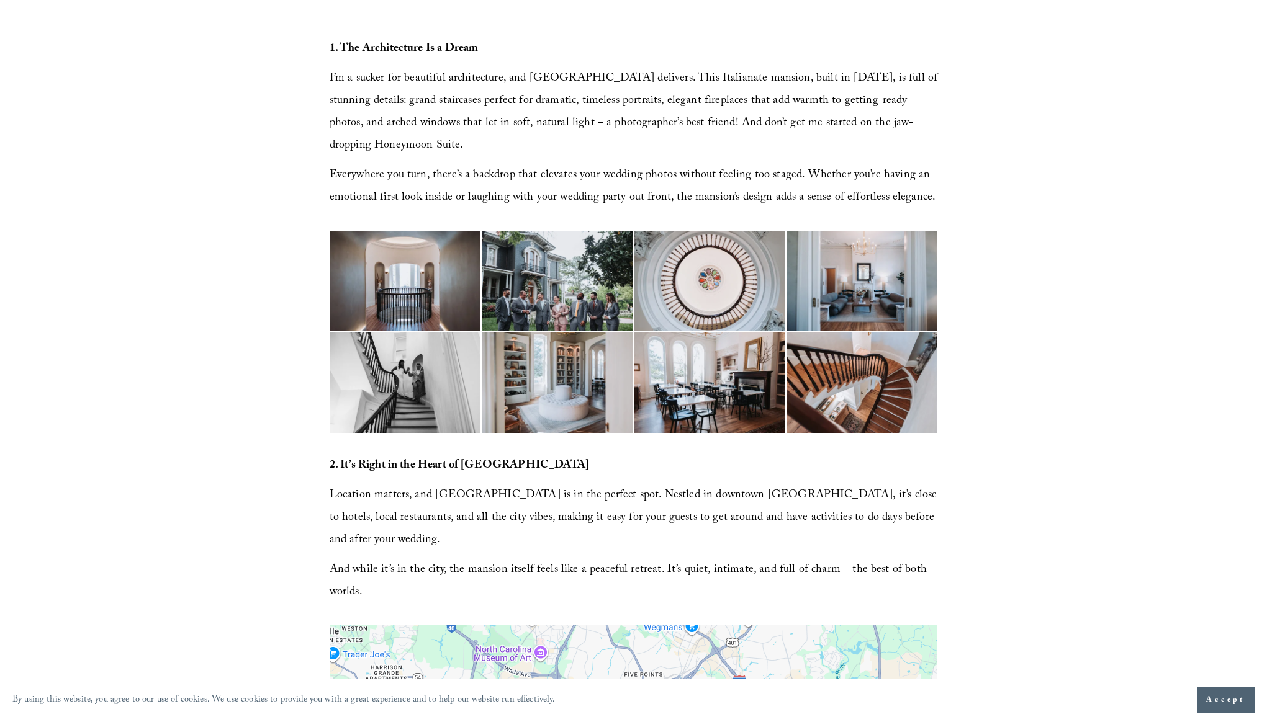
scroll to position [0, 0]
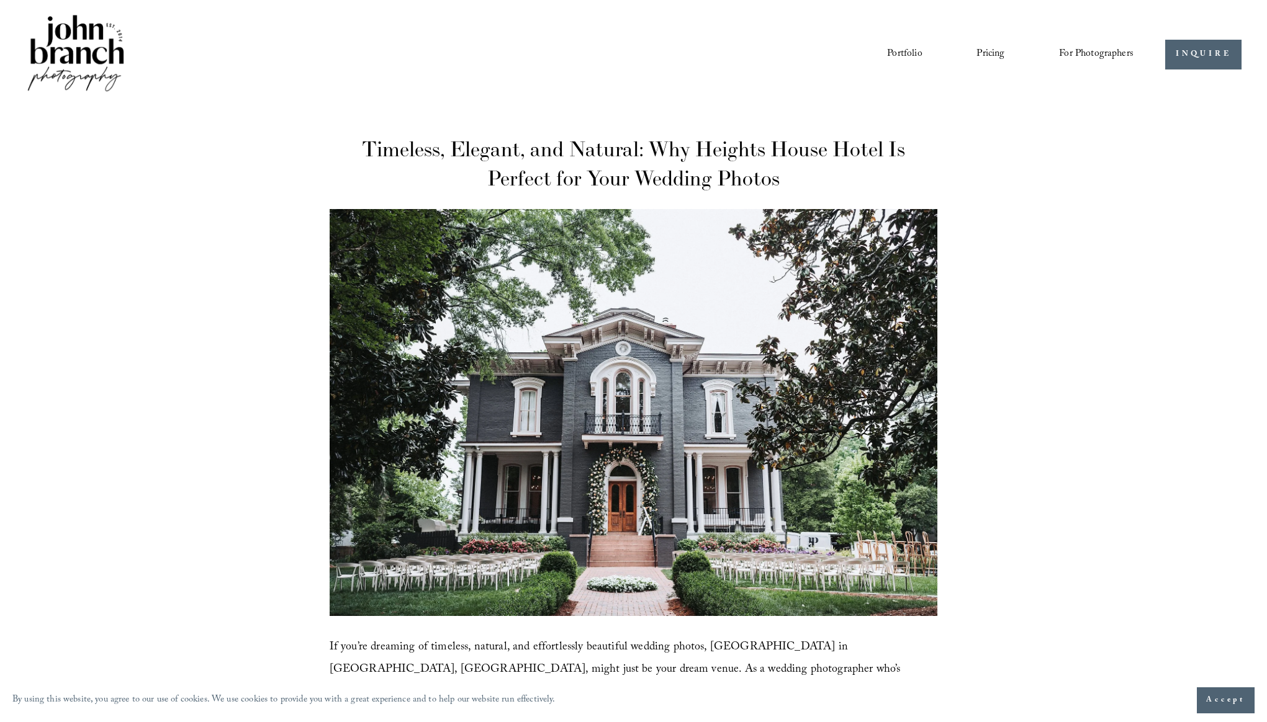
click at [85, 44] on img at bounding box center [75, 54] width 101 height 84
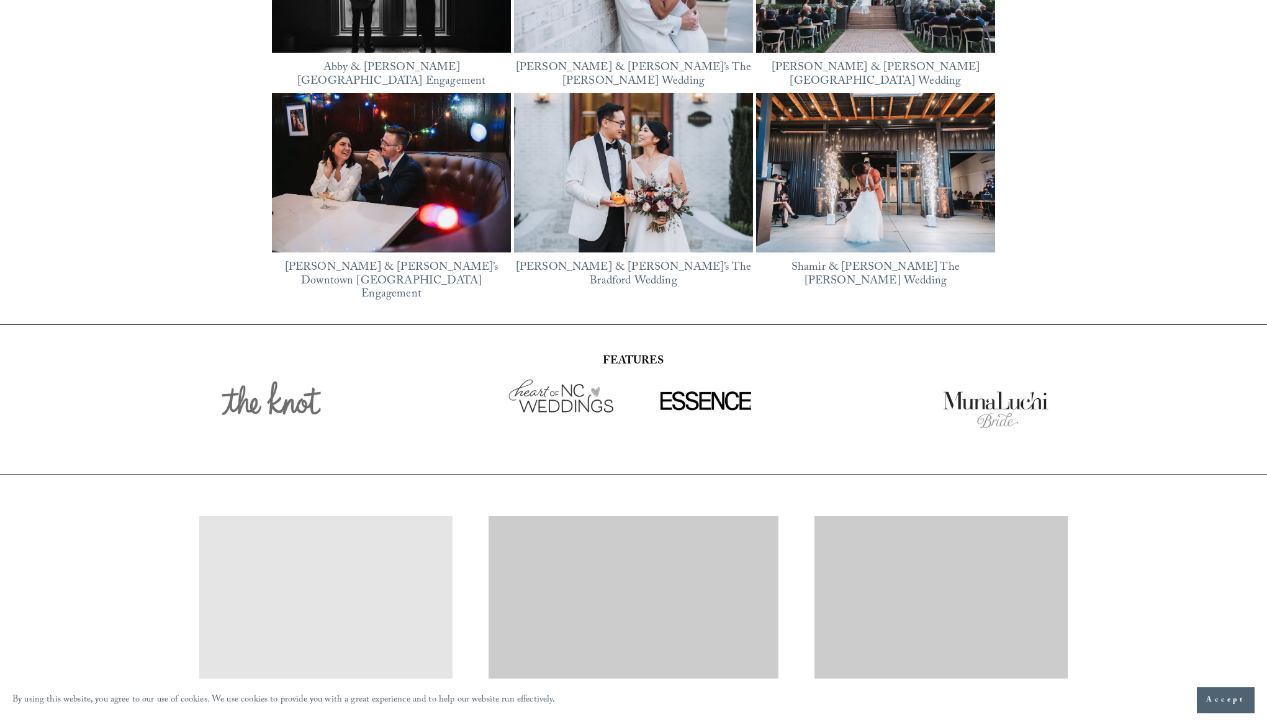
scroll to position [2184, 0]
